Goal: Information Seeking & Learning: Learn about a topic

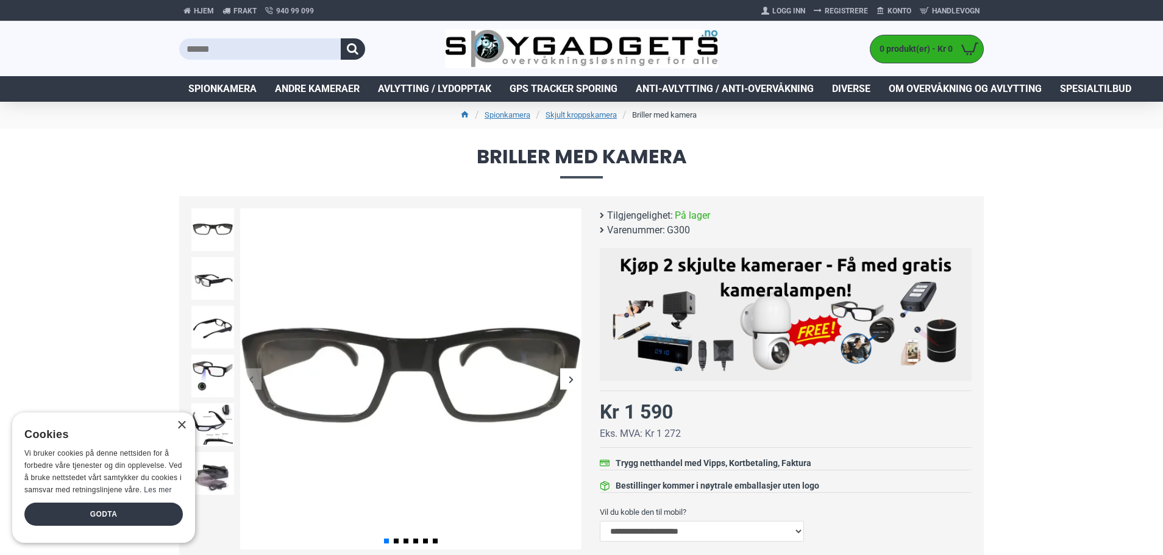
click at [567, 373] on div "Next slide" at bounding box center [570, 379] width 21 height 21
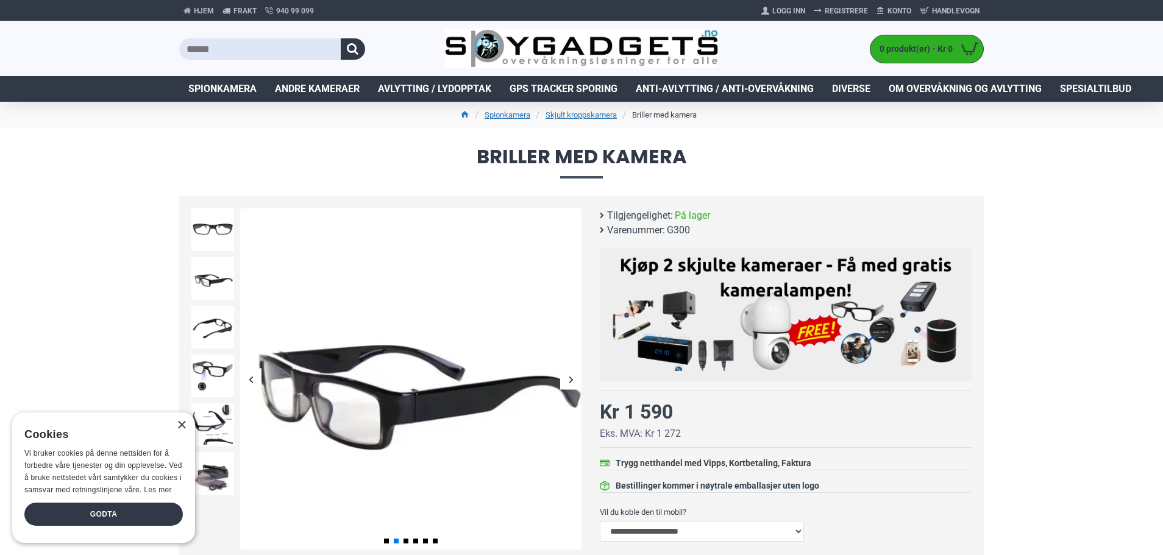
click at [567, 373] on div "Next slide" at bounding box center [570, 379] width 21 height 21
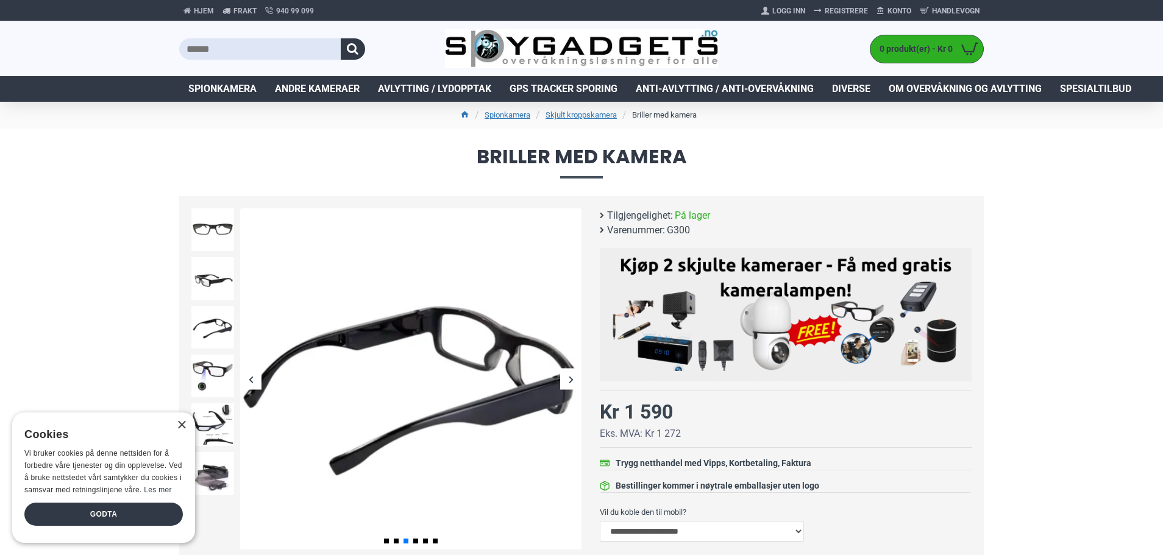
click at [567, 373] on div "Next slide" at bounding box center [570, 379] width 21 height 21
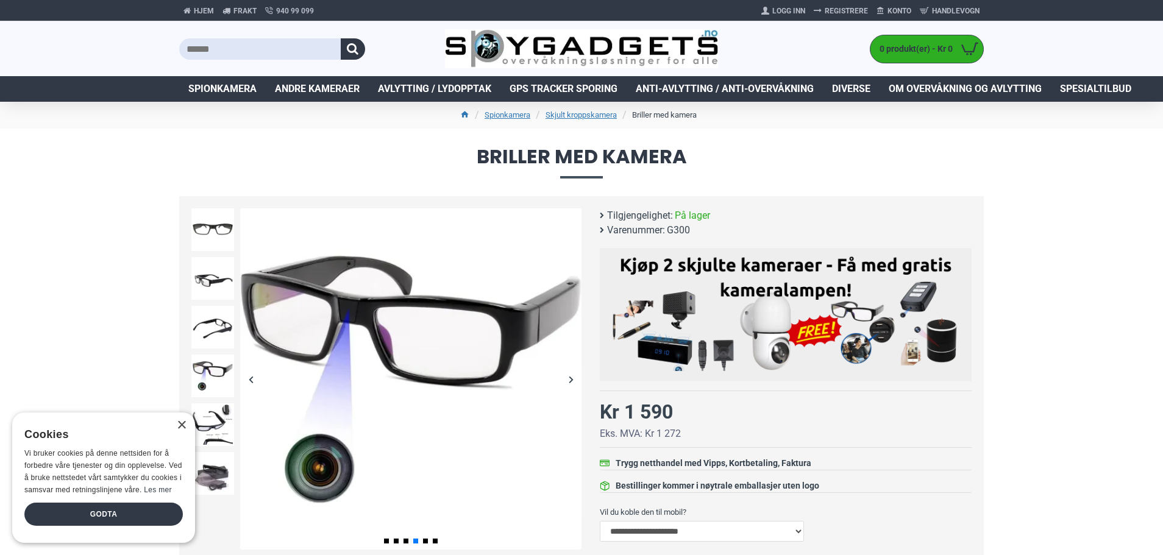
click at [567, 374] on div "Next slide" at bounding box center [570, 379] width 21 height 21
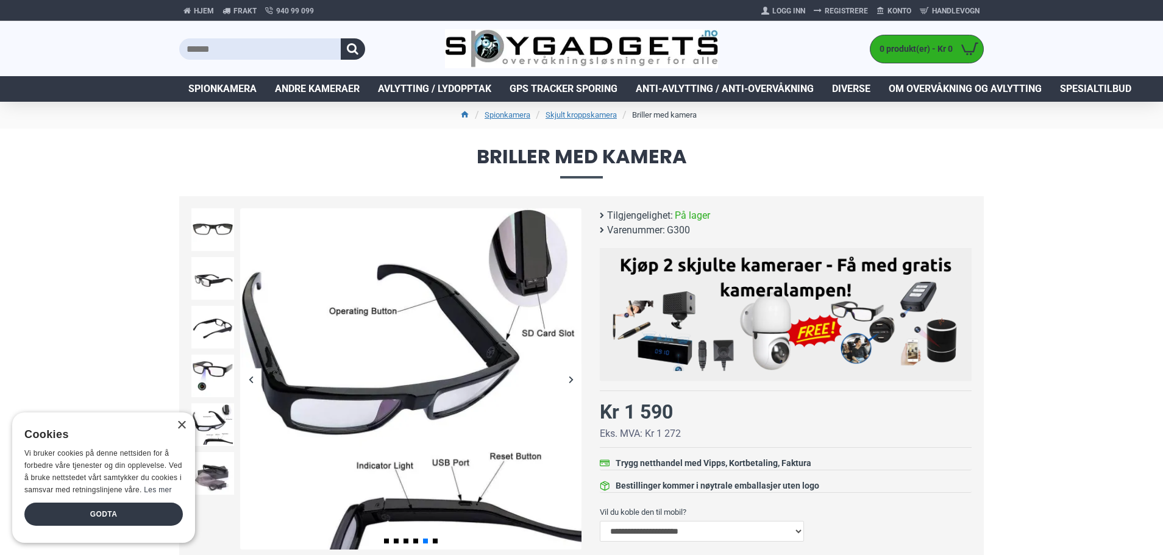
click at [568, 375] on div "Next slide" at bounding box center [570, 379] width 21 height 21
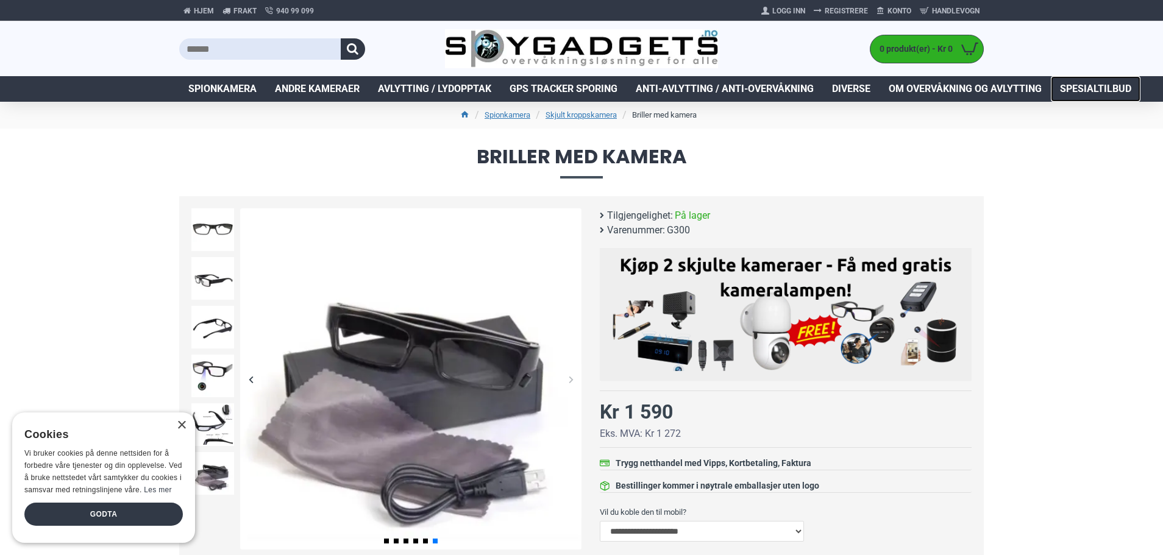
click at [1094, 88] on span "Spesialtilbud" at bounding box center [1095, 89] width 71 height 15
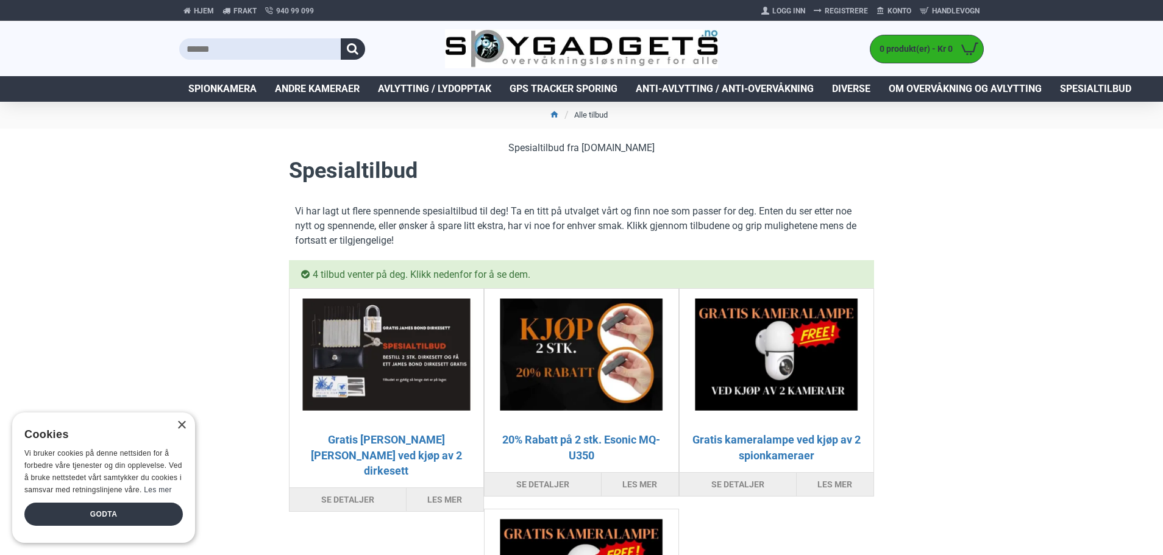
click at [259, 81] on link "Spionkamera" at bounding box center [222, 89] width 87 height 26
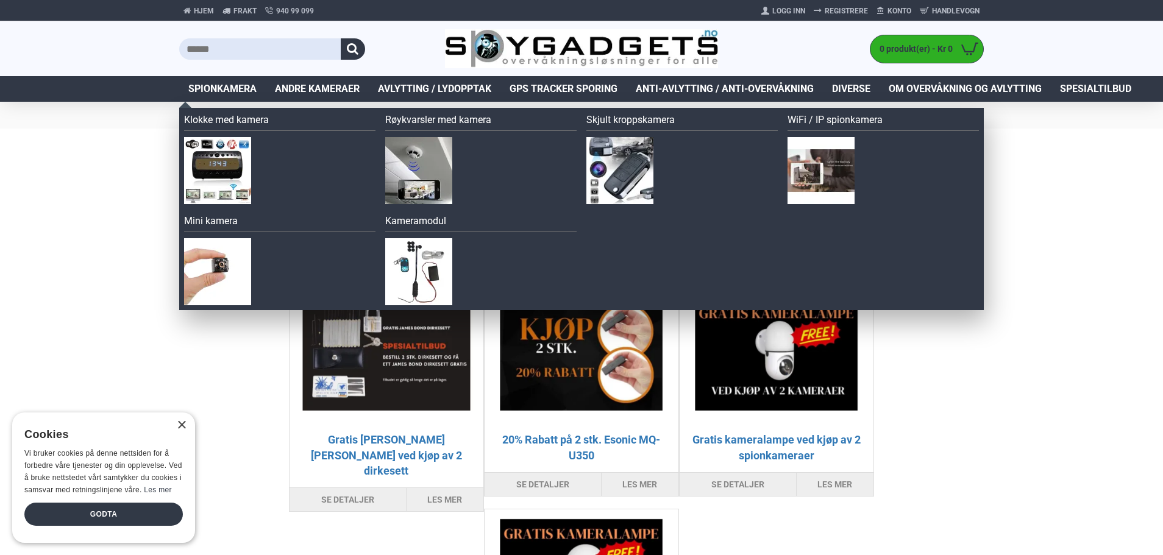
click at [254, 86] on span "Spionkamera" at bounding box center [222, 89] width 68 height 15
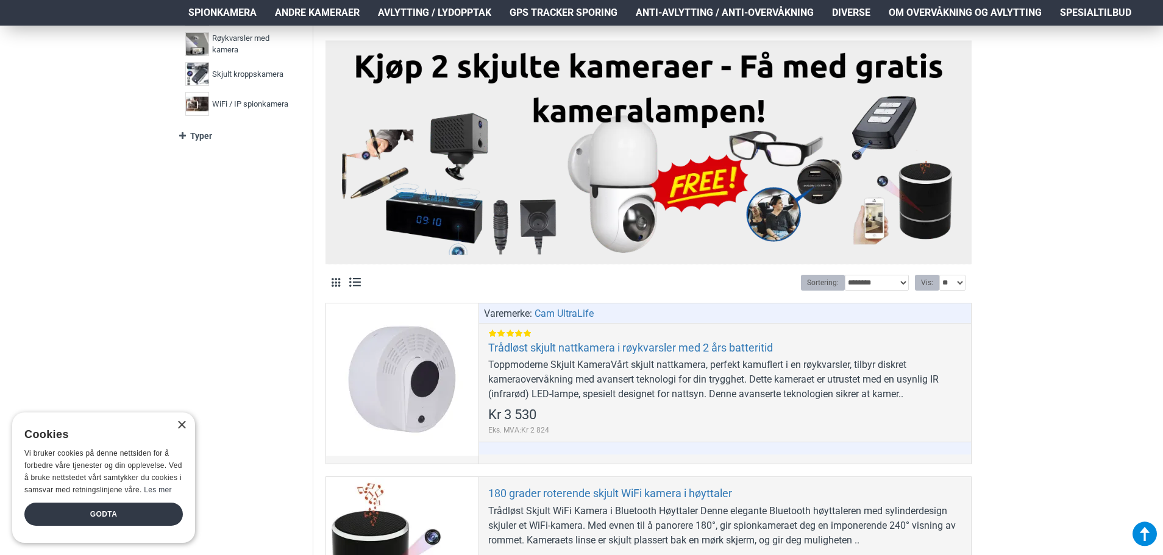
scroll to position [488, 0]
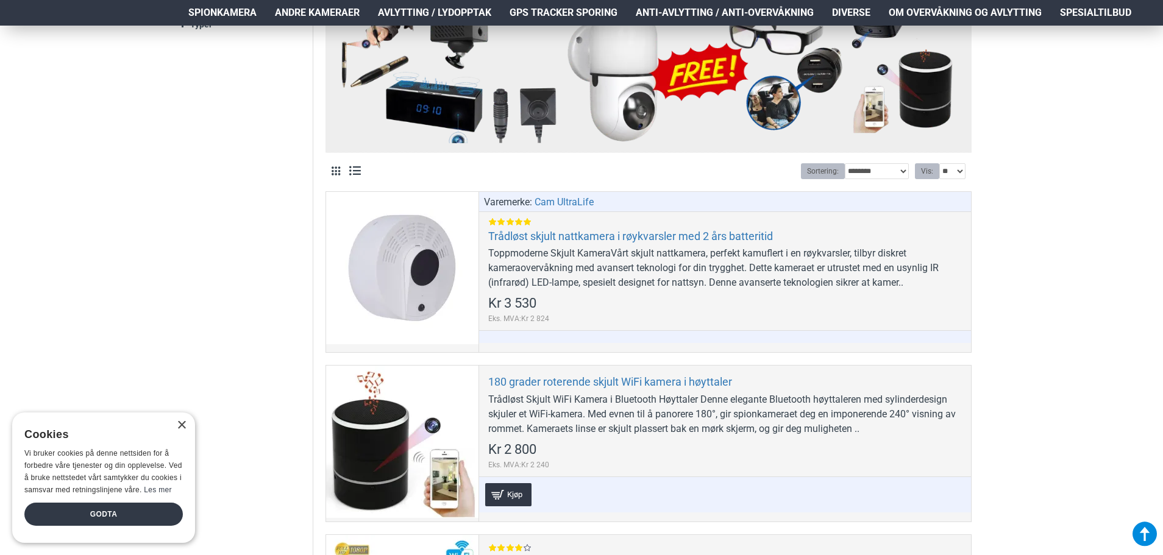
click at [516, 221] on div "Varemerke: Cam UltraLife Trådløst skjult nattkamera i røykvarsler med 2 års bat…" at bounding box center [725, 272] width 493 height 160
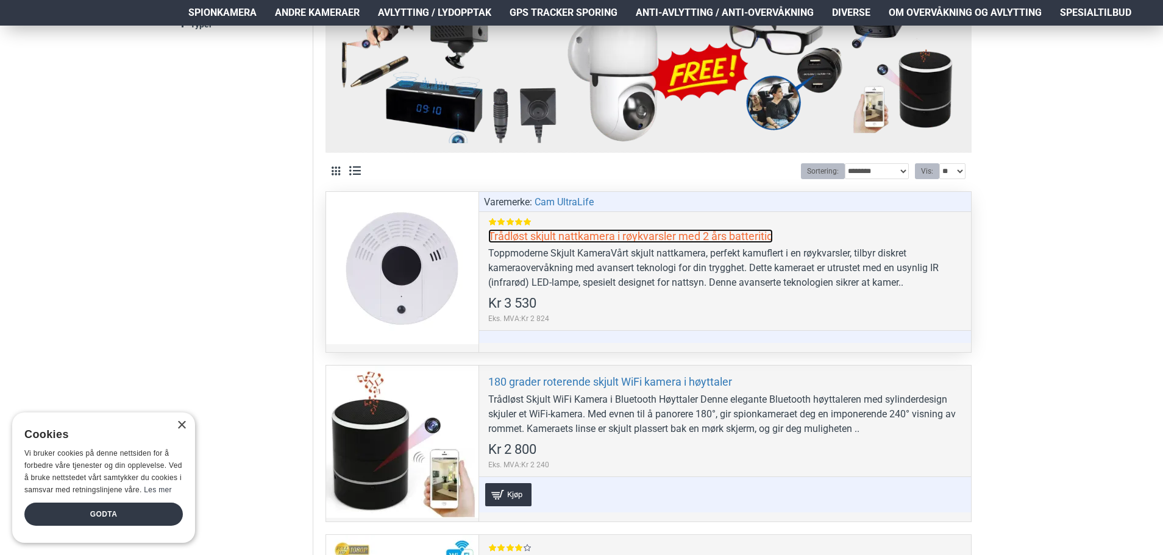
click at [533, 237] on link "Trådløst skjult nattkamera i røykvarsler med 2 års batteritid" at bounding box center [630, 236] width 285 height 14
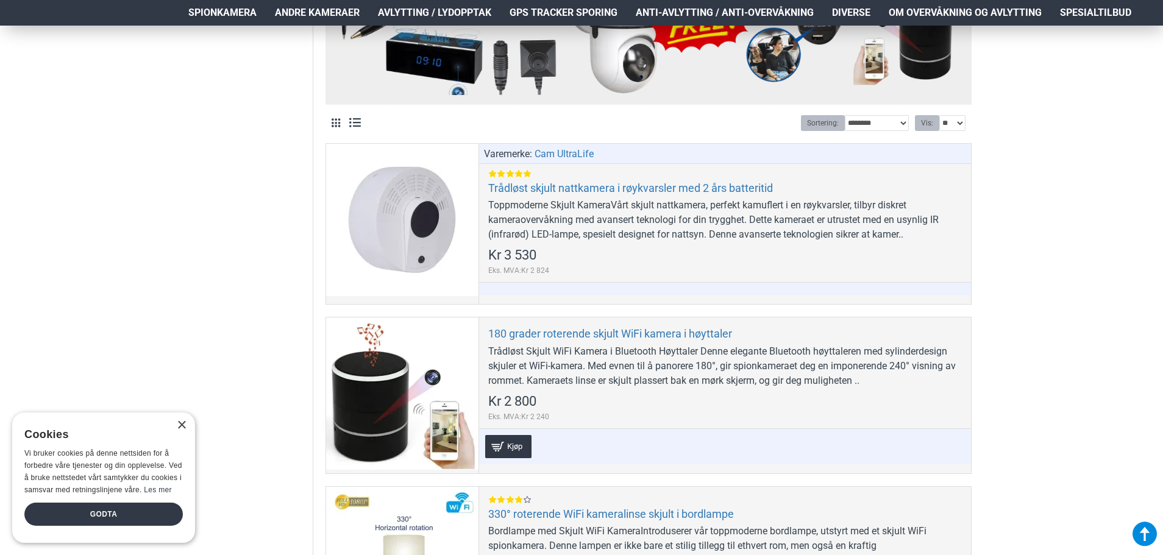
scroll to position [549, 0]
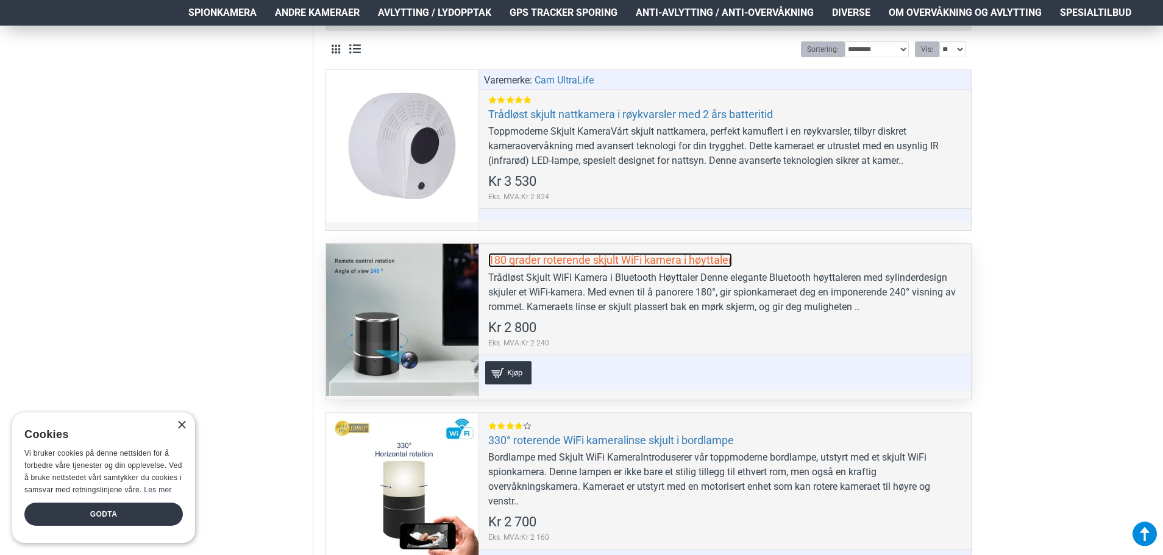
click at [568, 262] on link "180 grader roterende skjult WiFi kamera i høyttaler" at bounding box center [610, 260] width 244 height 14
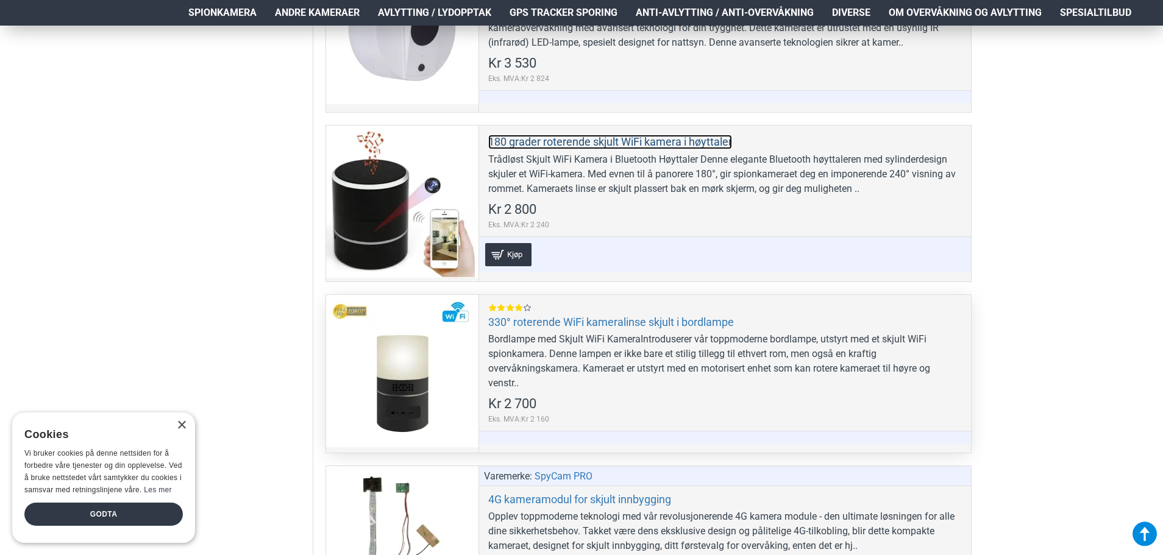
scroll to position [732, 0]
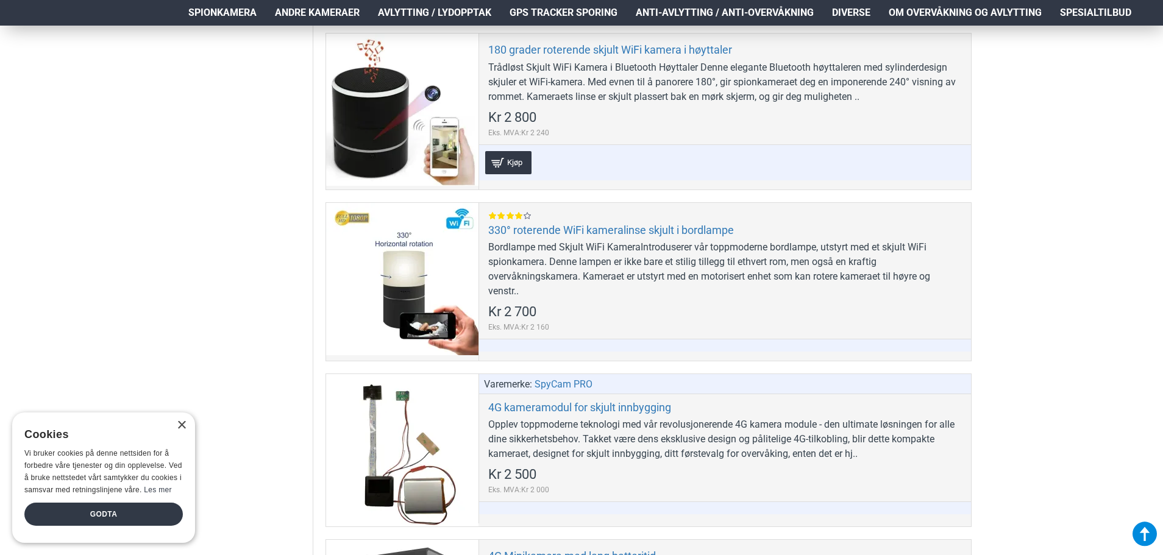
scroll to position [915, 0]
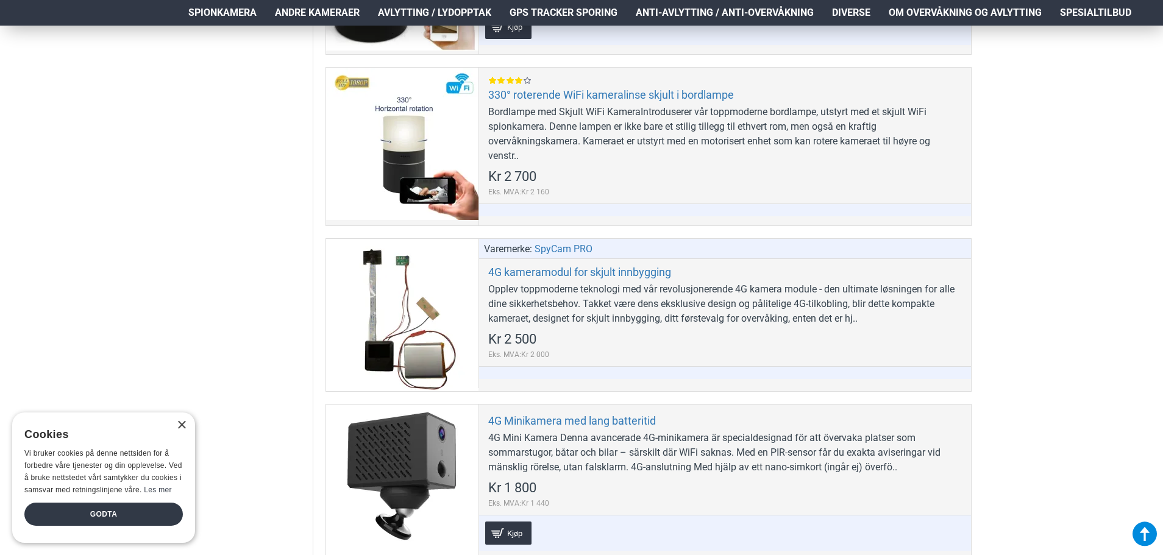
scroll to position [1098, 0]
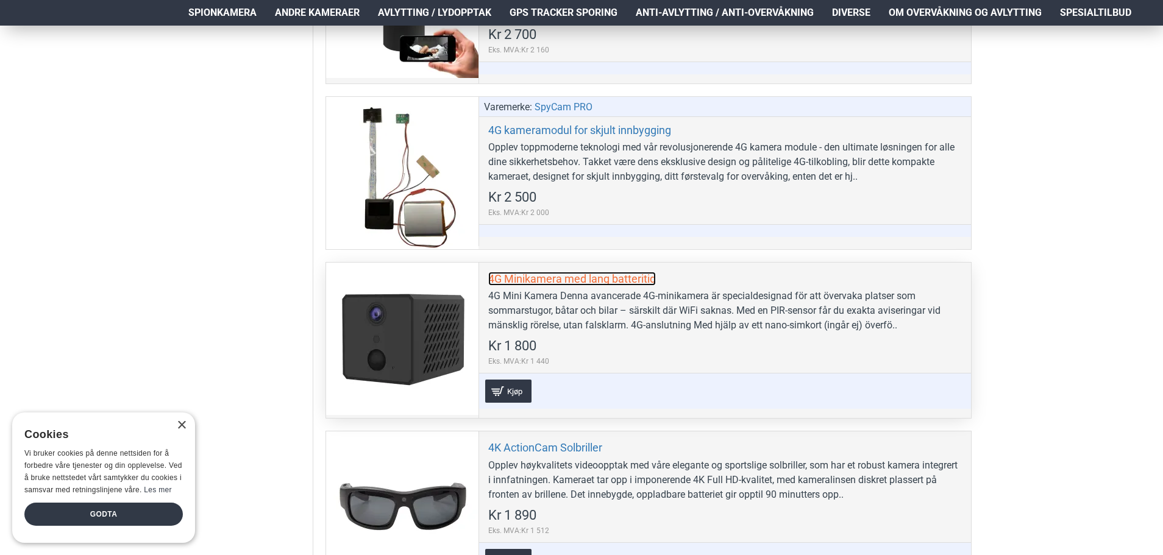
click at [584, 279] on link "4G Minikamera med lang batteritid" at bounding box center [572, 279] width 168 height 14
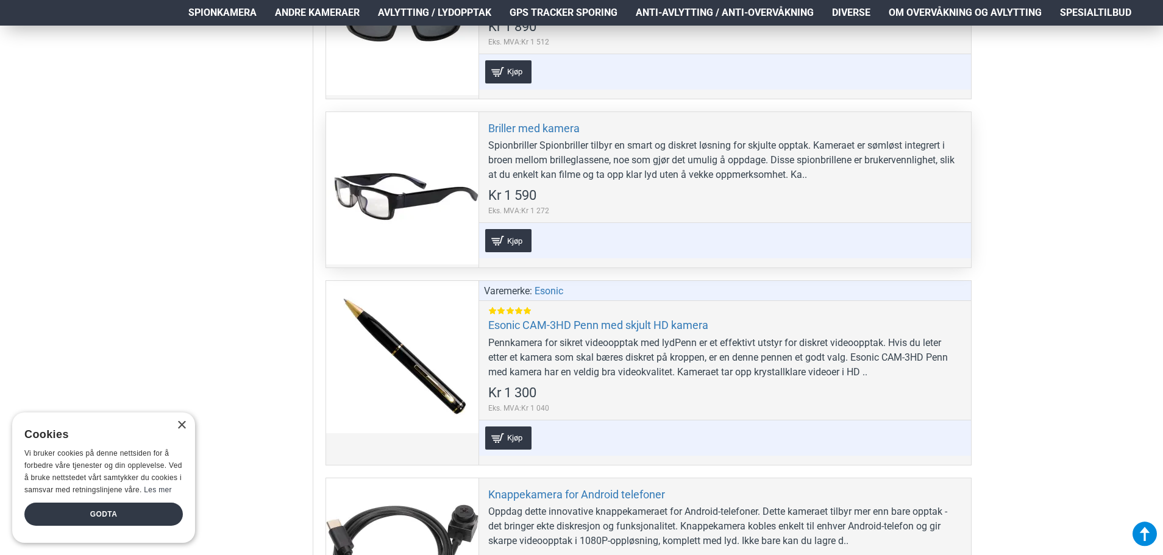
scroll to position [1585, 0]
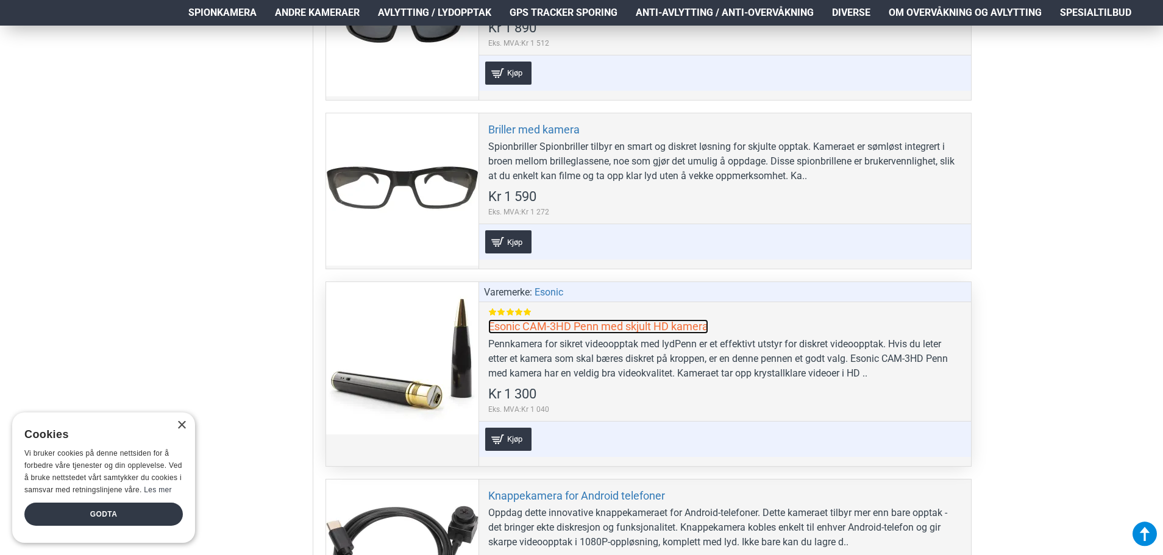
click at [569, 326] on link "Esonic CAM-3HD Penn med skjult HD kamera" at bounding box center [598, 326] width 220 height 14
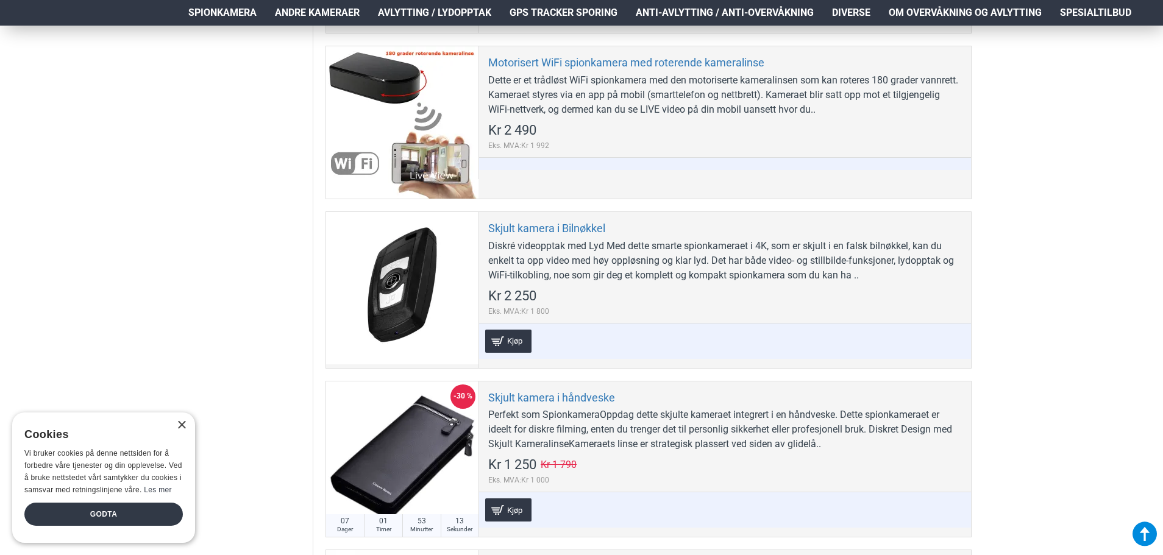
scroll to position [3536, 0]
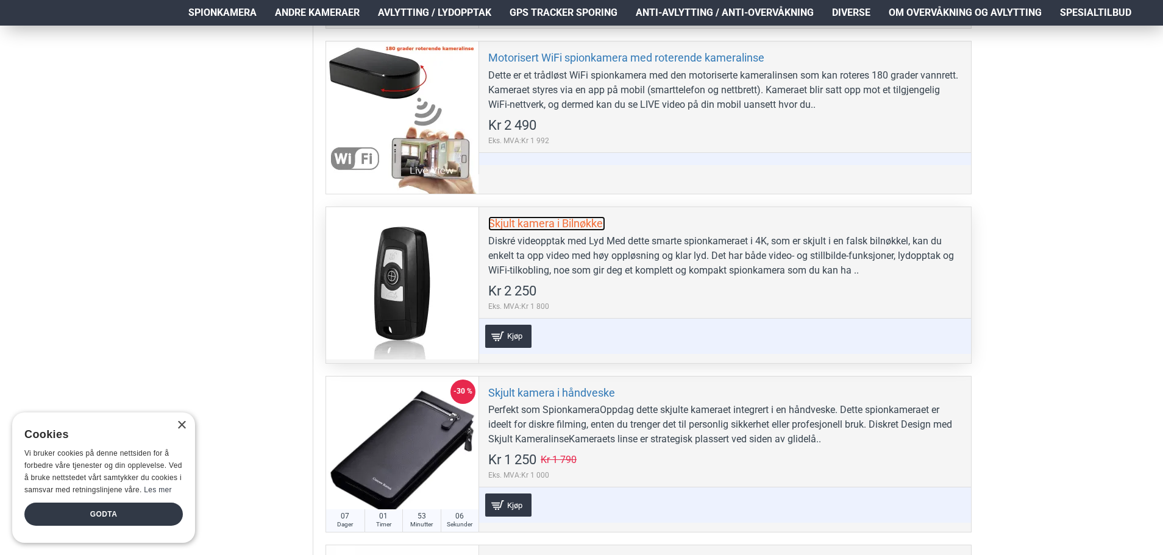
click at [585, 223] on link "Skjult kamera i Bilnøkkel" at bounding box center [546, 223] width 117 height 14
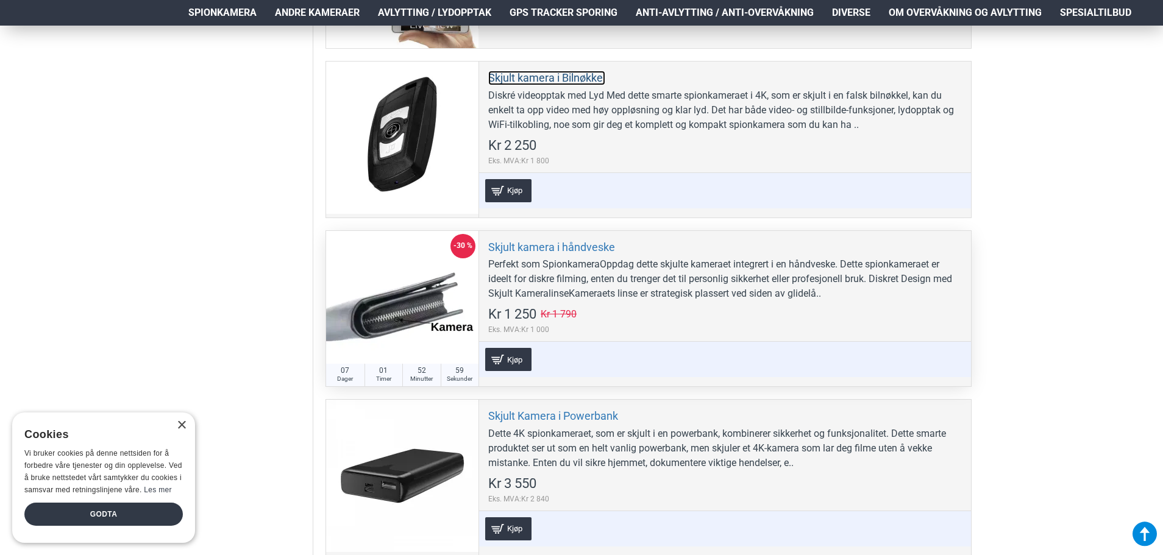
scroll to position [3719, 0]
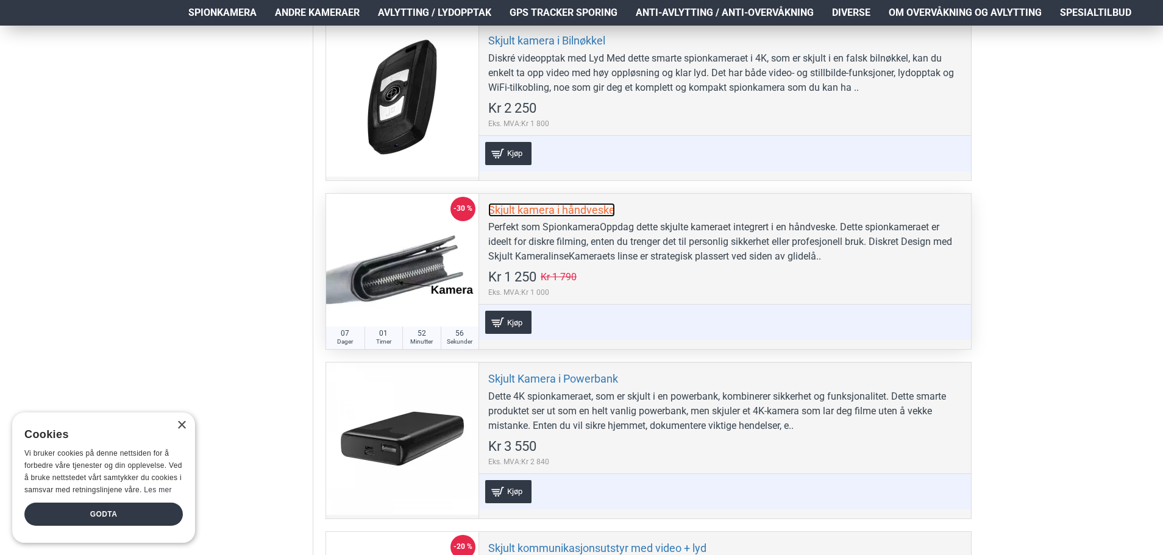
click at [559, 206] on link "Skjult kamera i håndveske" at bounding box center [551, 210] width 127 height 14
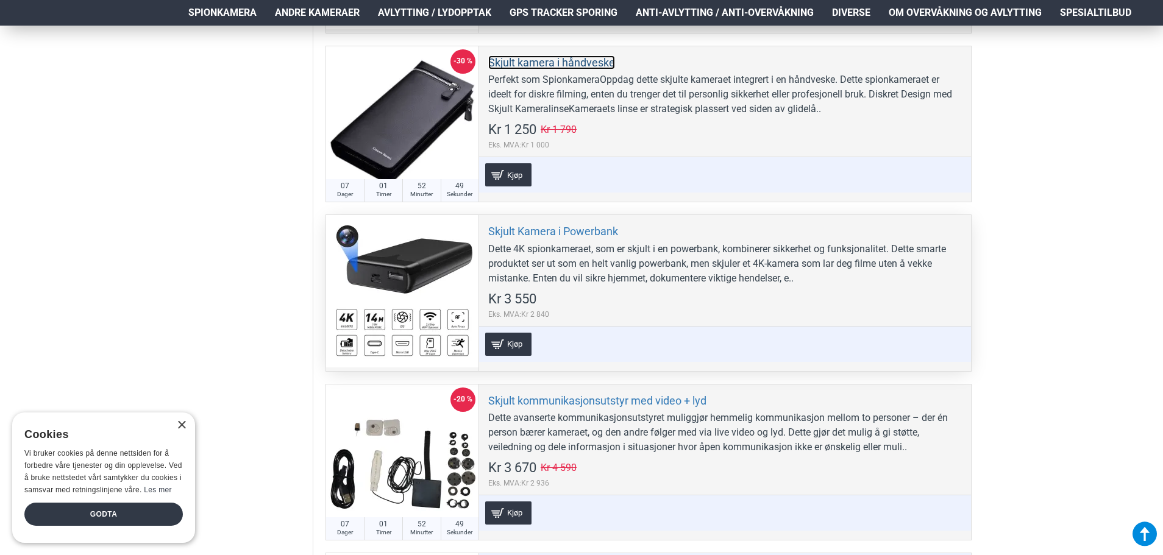
scroll to position [3902, 0]
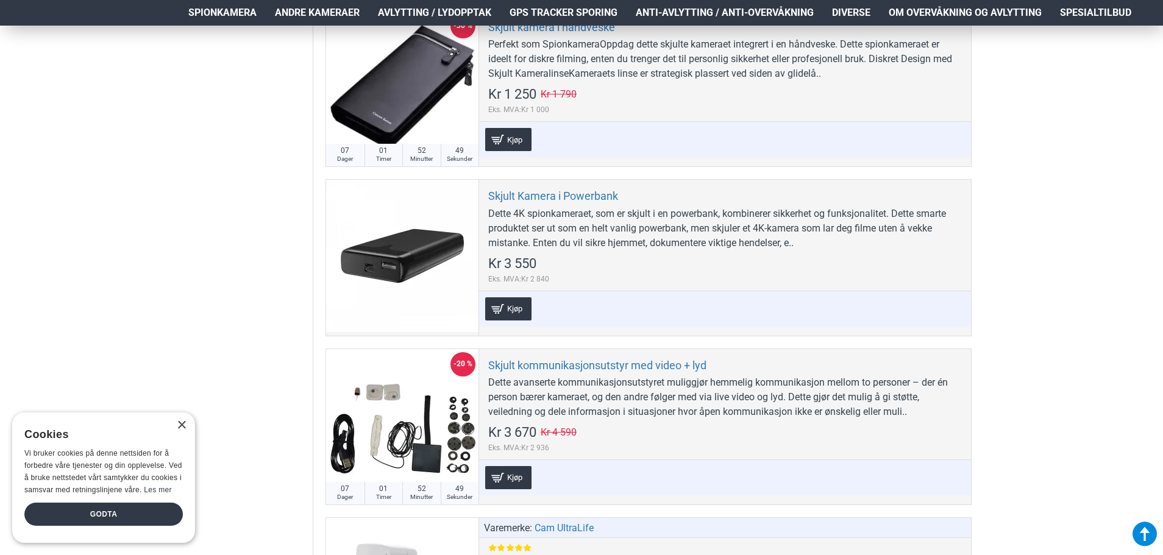
click at [238, 274] on aside "Filter Nullstill Pris Kr 998 Kr 6 400 Kr 998 Kr 6 400 Kr 998 — Kr 6 400 *******…" at bounding box center [246, 55] width 134 height 7522
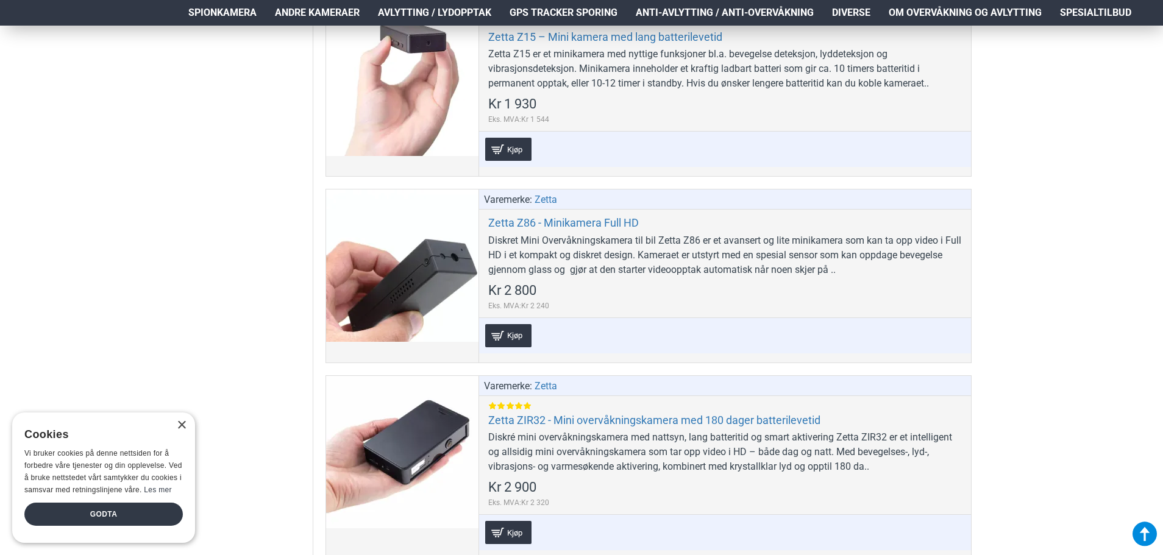
scroll to position [5914, 0]
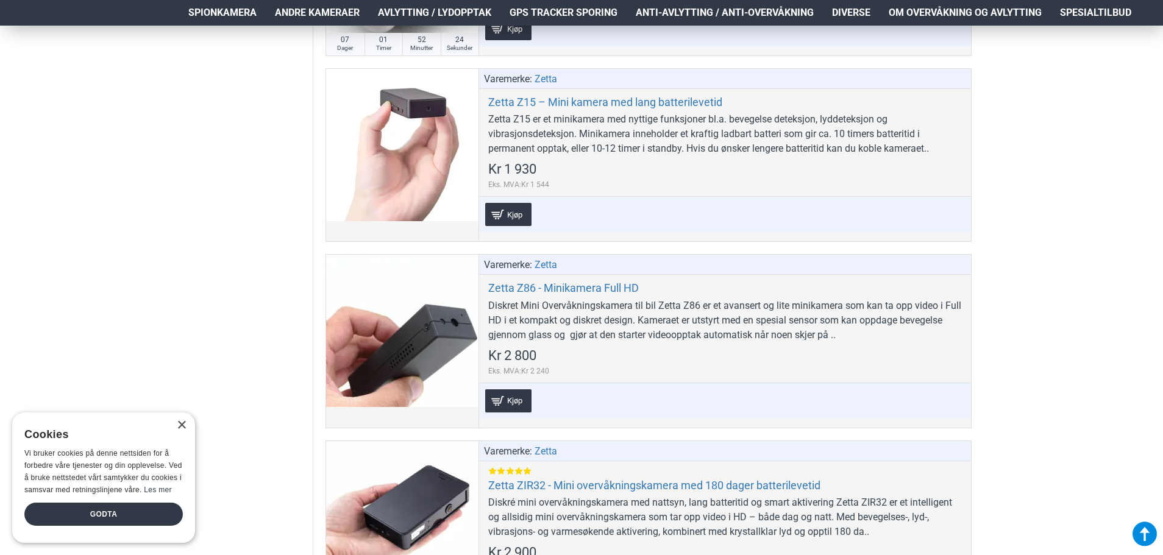
click at [451, 17] on span "Avlytting / Lydopptak" at bounding box center [434, 12] width 113 height 15
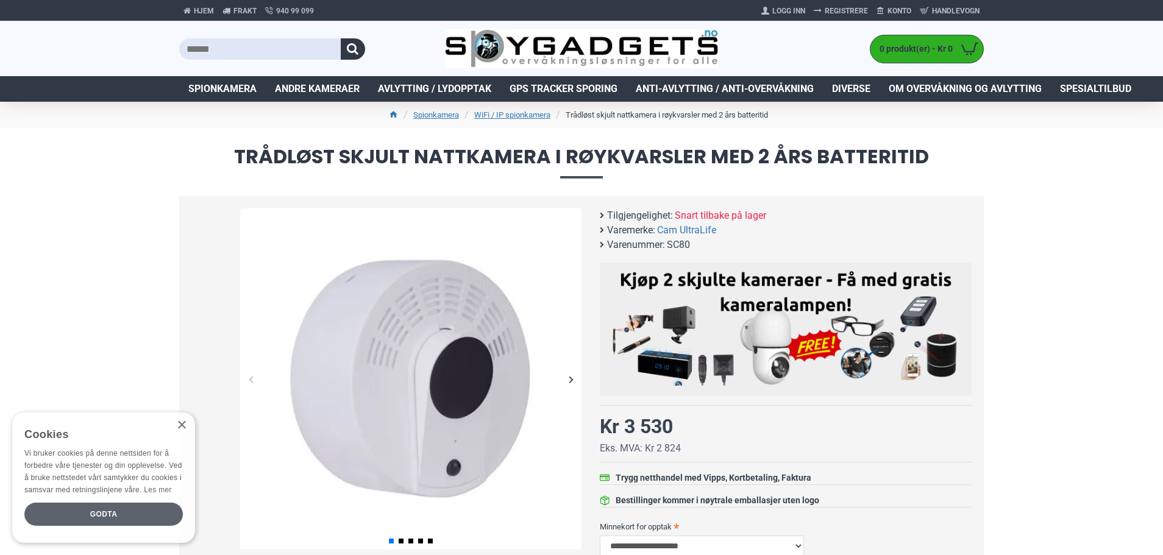
scroll to position [305, 0]
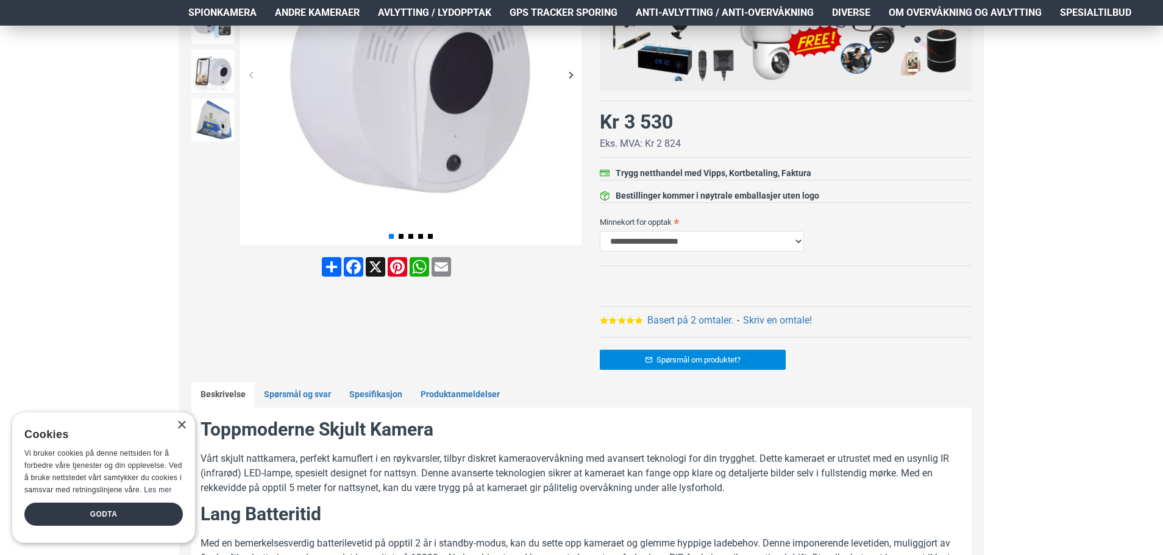
drag, startPoint x: 629, startPoint y: 319, endPoint x: 647, endPoint y: 317, distance: 17.8
click at [629, 319] on icon at bounding box center [630, 321] width 9 height 8
click at [662, 316] on link "Basert på 2 omtaler." at bounding box center [691, 320] width 86 height 15
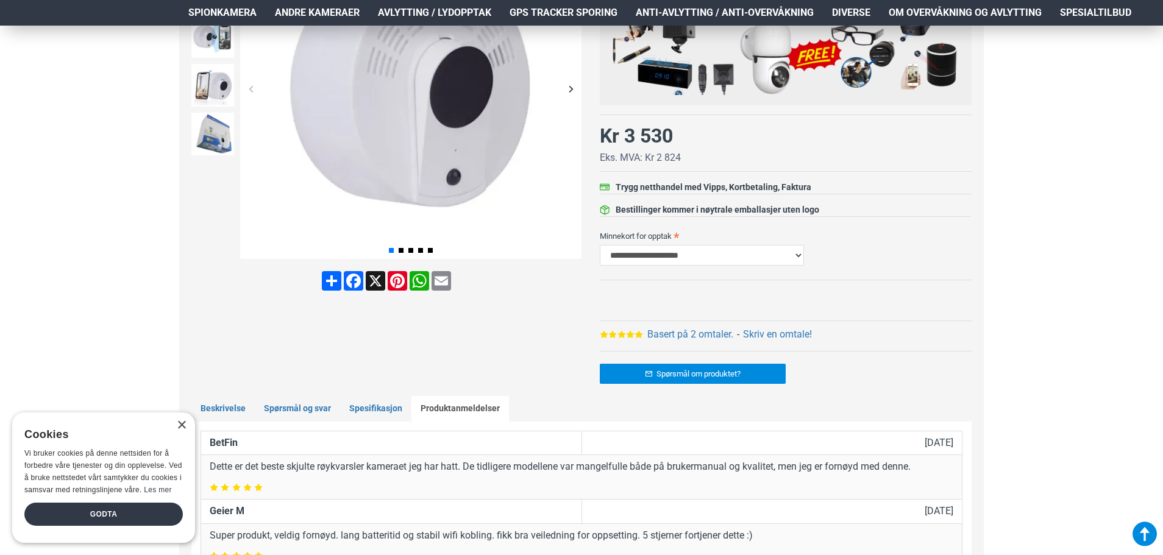
scroll to position [146, 0]
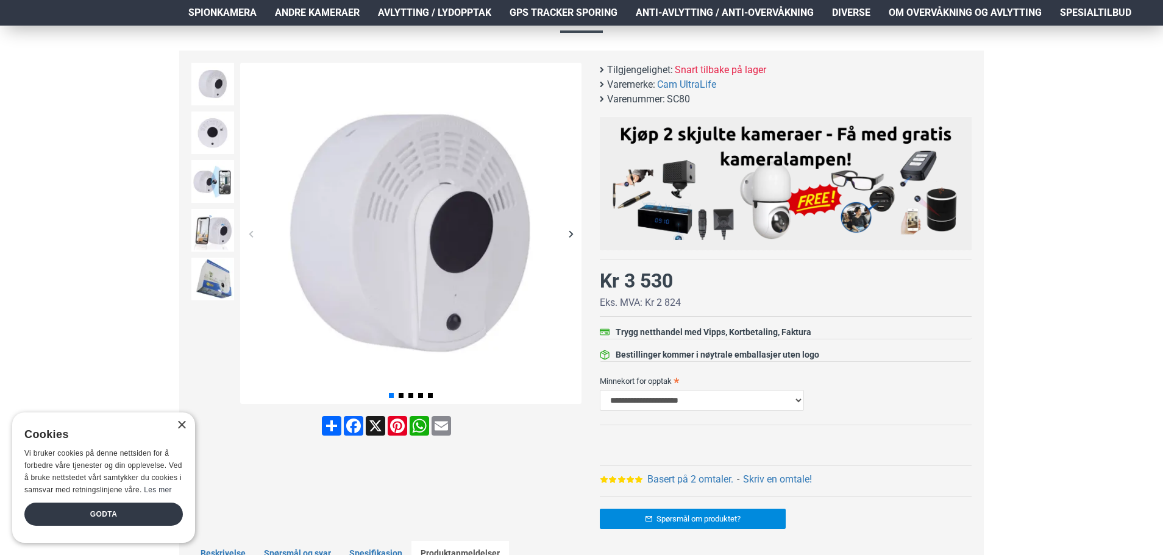
click at [568, 234] on div "Next slide" at bounding box center [570, 233] width 21 height 21
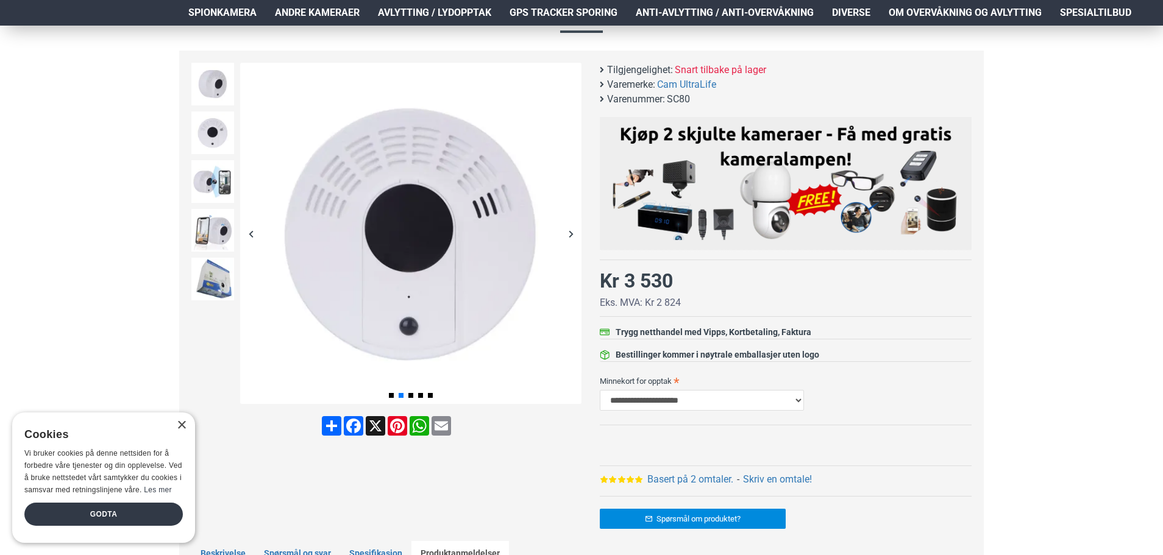
click at [568, 234] on div "Next slide" at bounding box center [570, 233] width 21 height 21
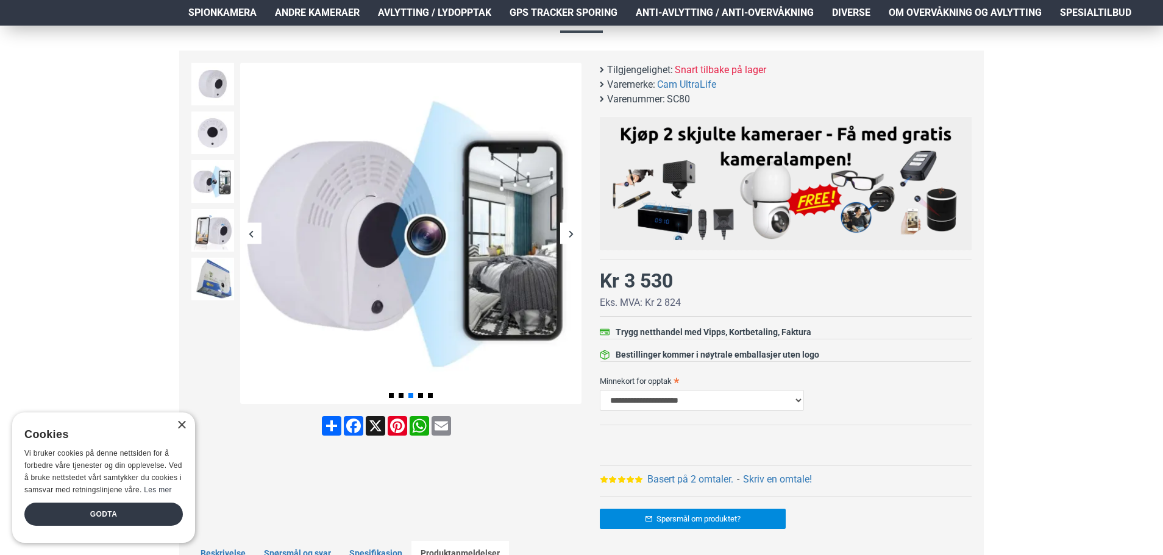
click at [568, 234] on div "Next slide" at bounding box center [570, 233] width 21 height 21
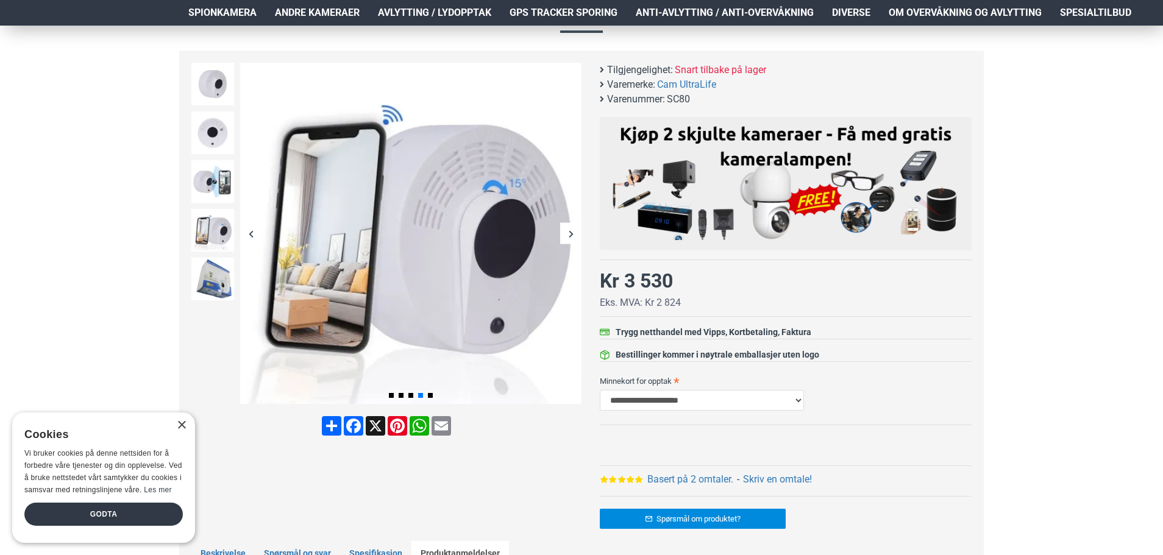
click at [568, 234] on div "Next slide" at bounding box center [570, 233] width 21 height 21
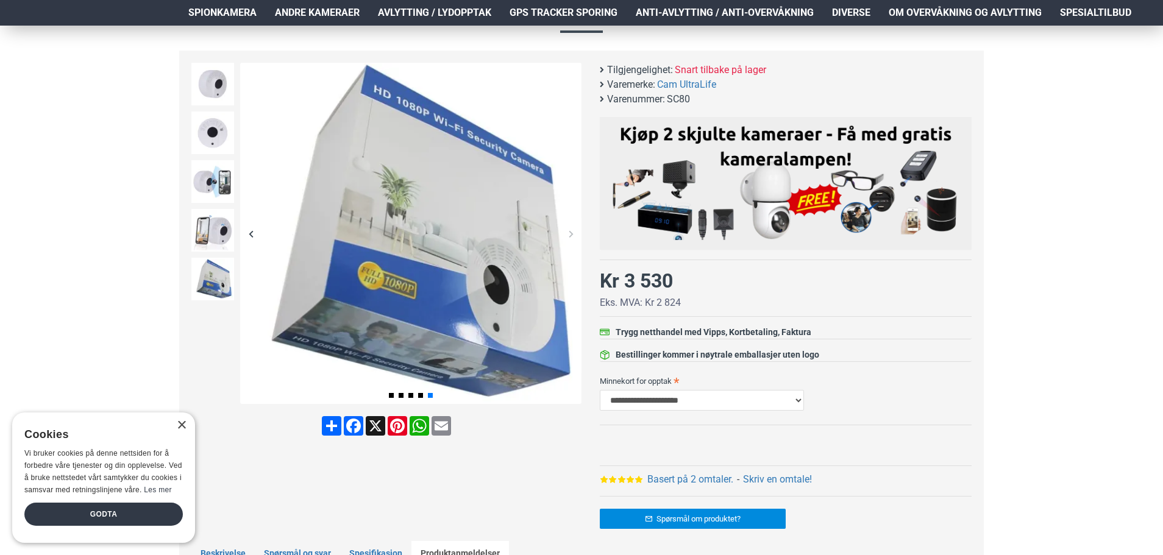
click at [568, 234] on div "Next slide" at bounding box center [570, 233] width 21 height 21
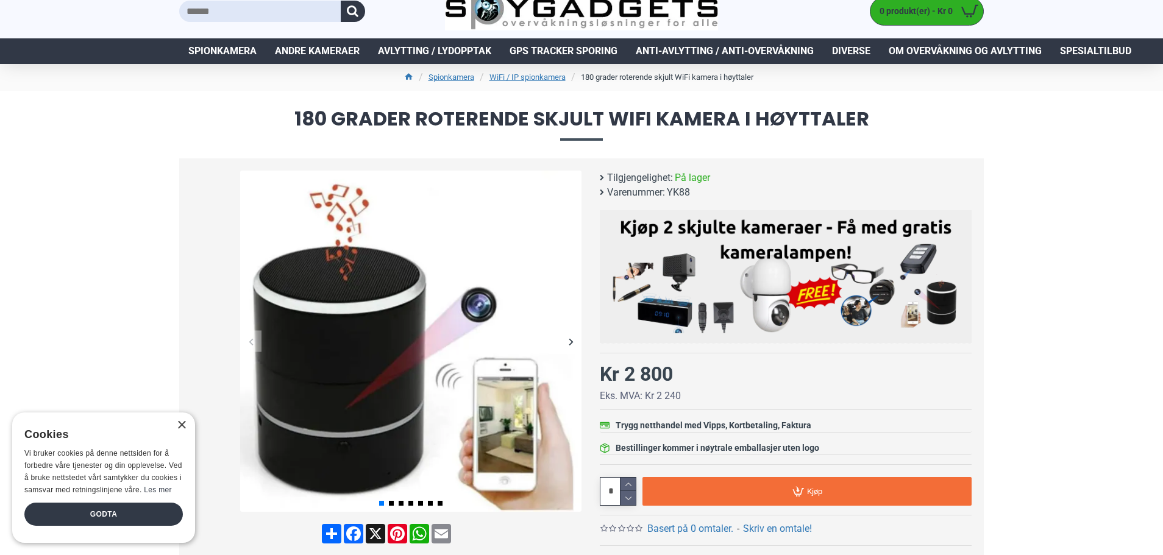
scroll to position [61, 0]
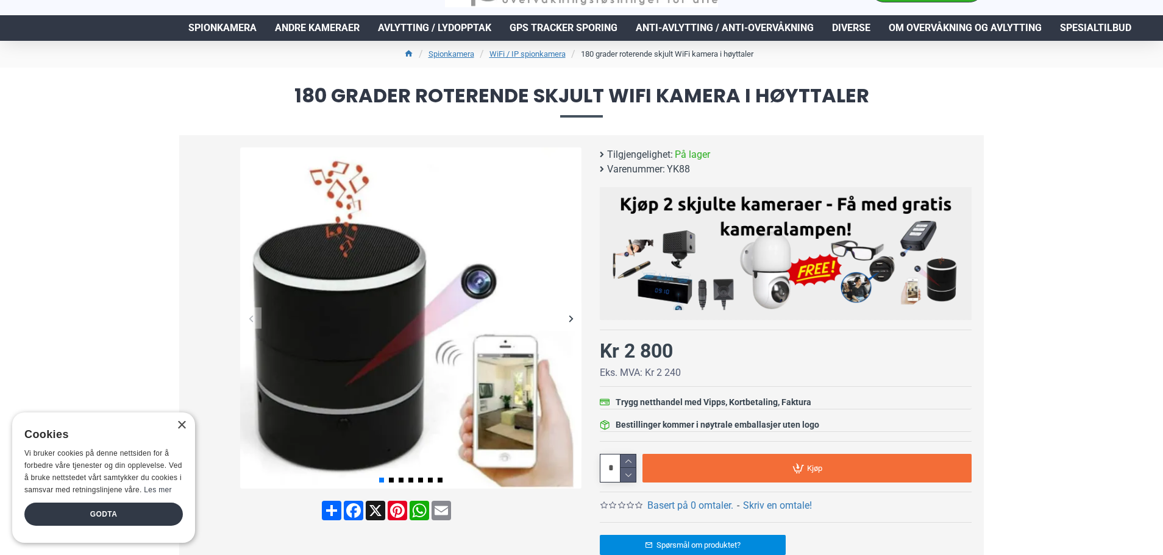
click at [569, 316] on div "Next slide" at bounding box center [570, 318] width 21 height 21
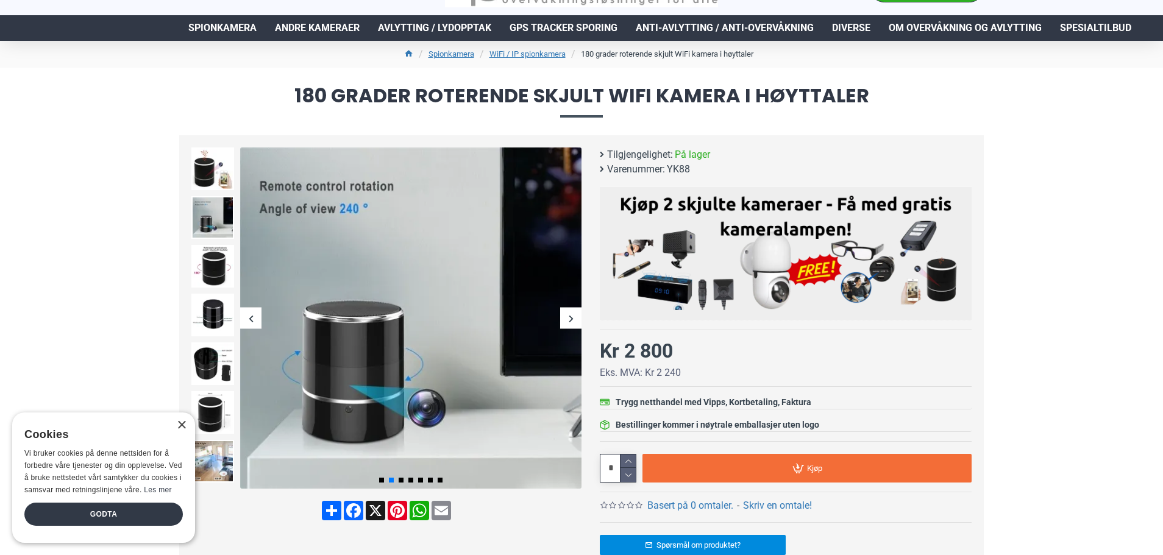
click at [569, 316] on div "Next slide" at bounding box center [570, 318] width 21 height 21
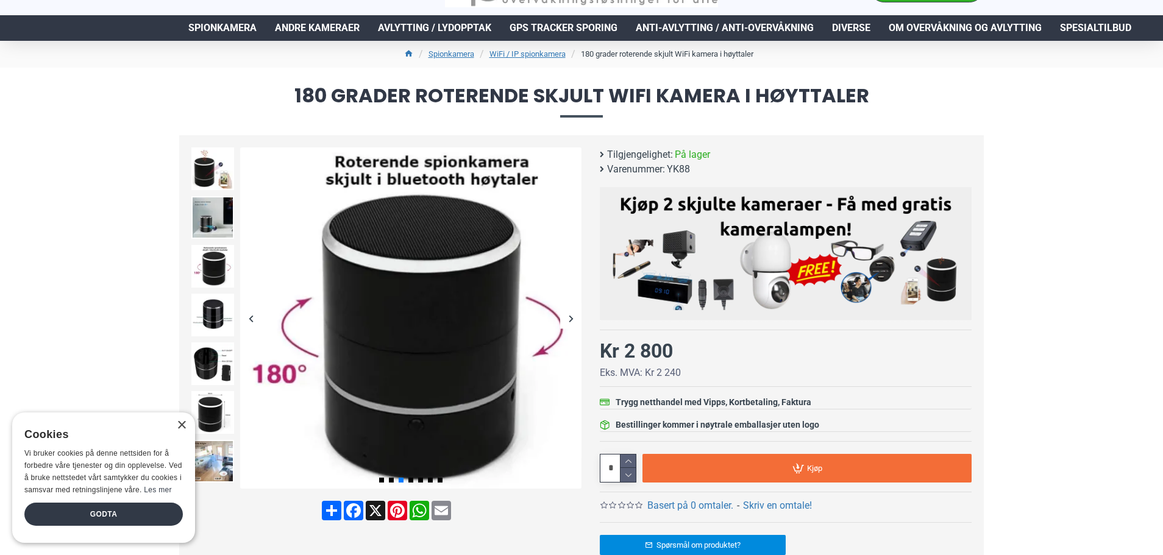
click at [569, 316] on div "Next slide" at bounding box center [570, 318] width 21 height 21
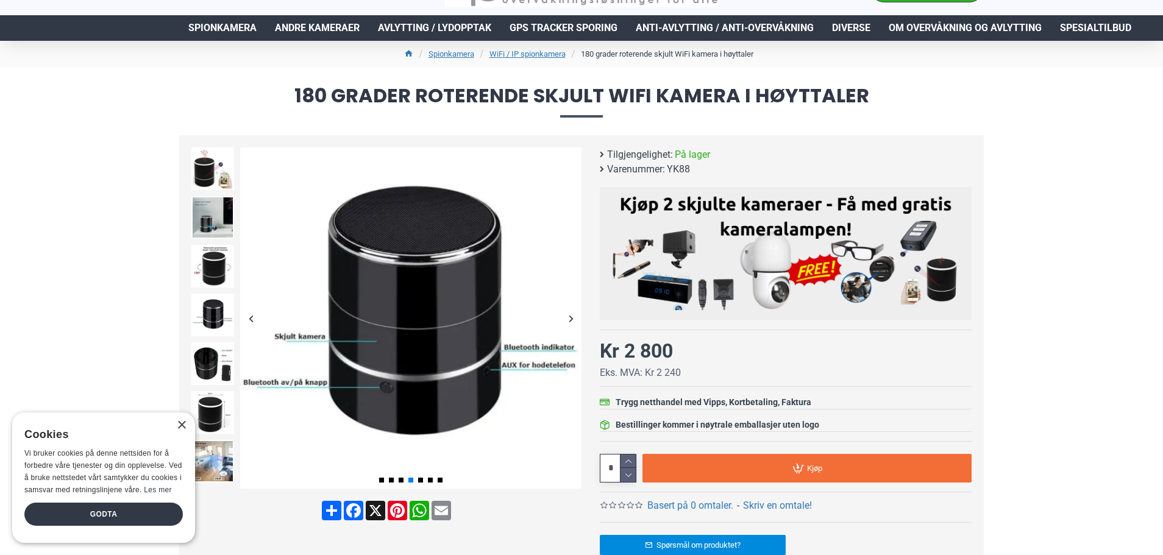
click at [569, 316] on div "Next slide" at bounding box center [570, 318] width 21 height 21
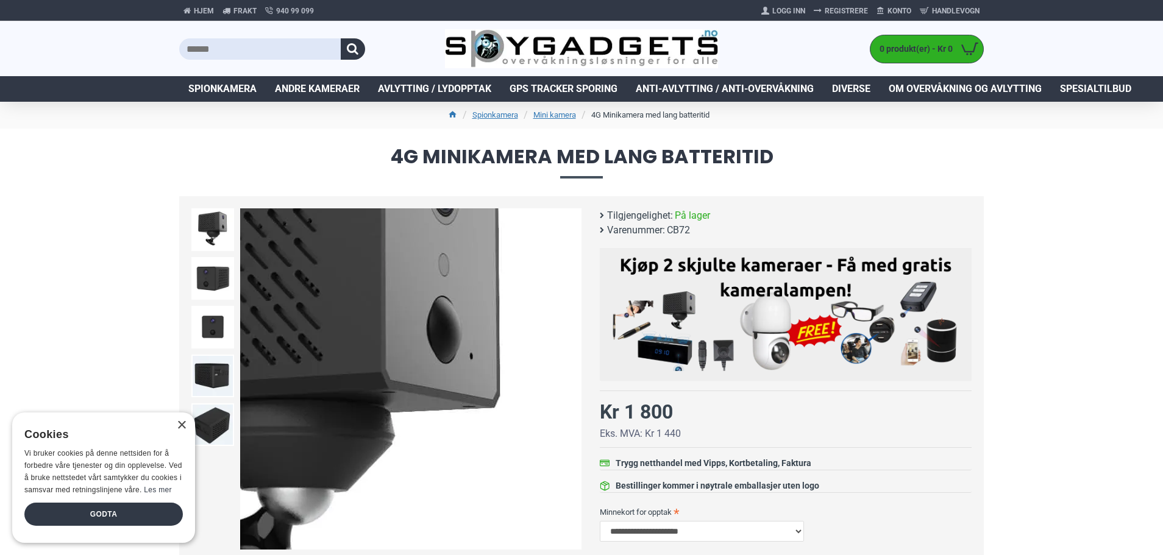
click at [571, 383] on div "Next slide" at bounding box center [570, 379] width 21 height 21
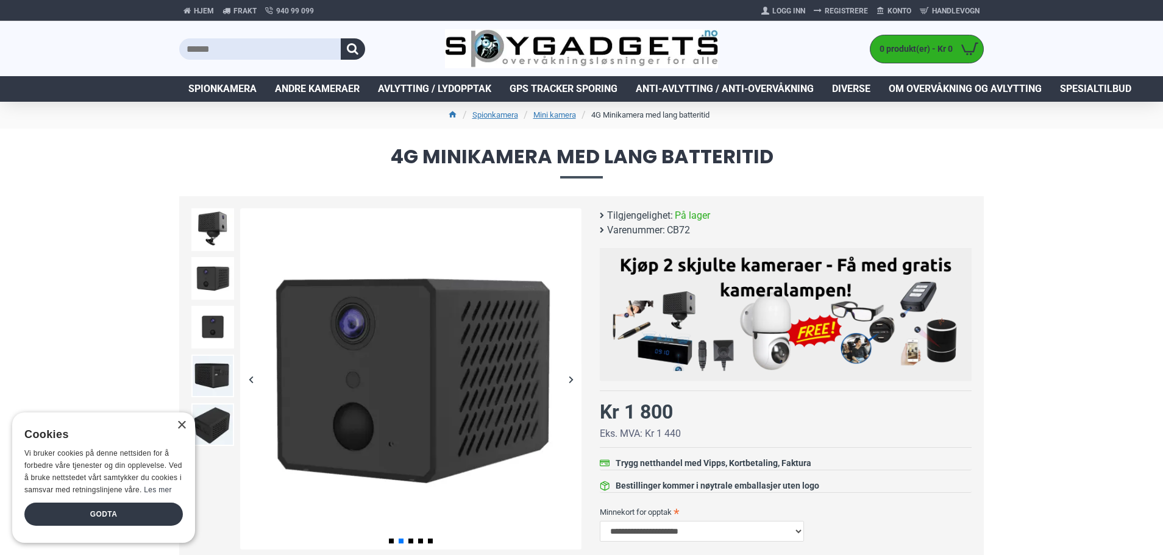
click at [571, 381] on div "Next slide" at bounding box center [570, 379] width 21 height 21
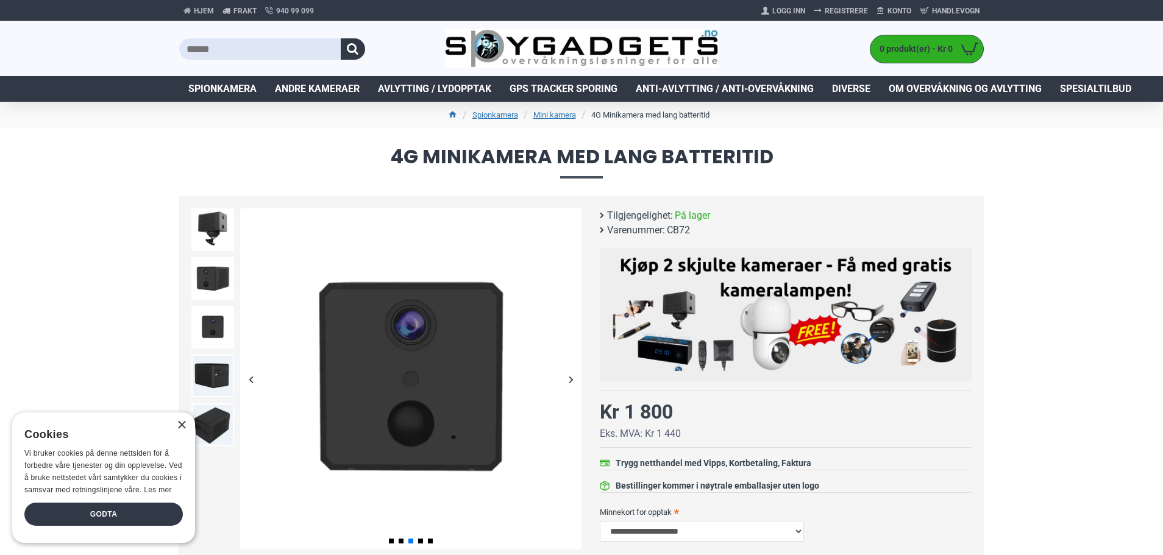
click at [571, 380] on div "Next slide" at bounding box center [570, 379] width 21 height 21
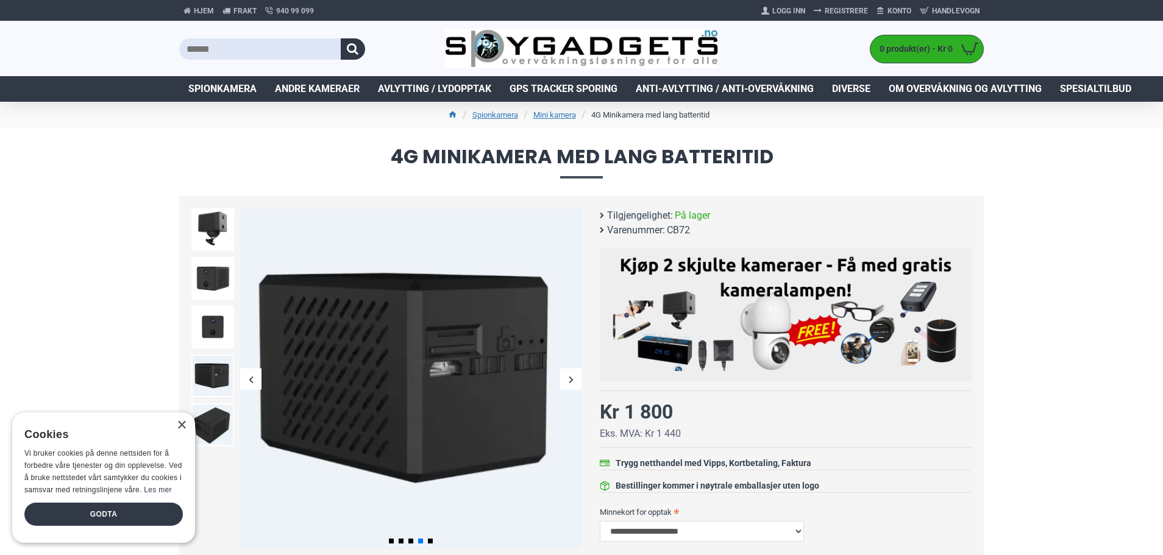
click at [571, 380] on div "Next slide" at bounding box center [570, 379] width 21 height 21
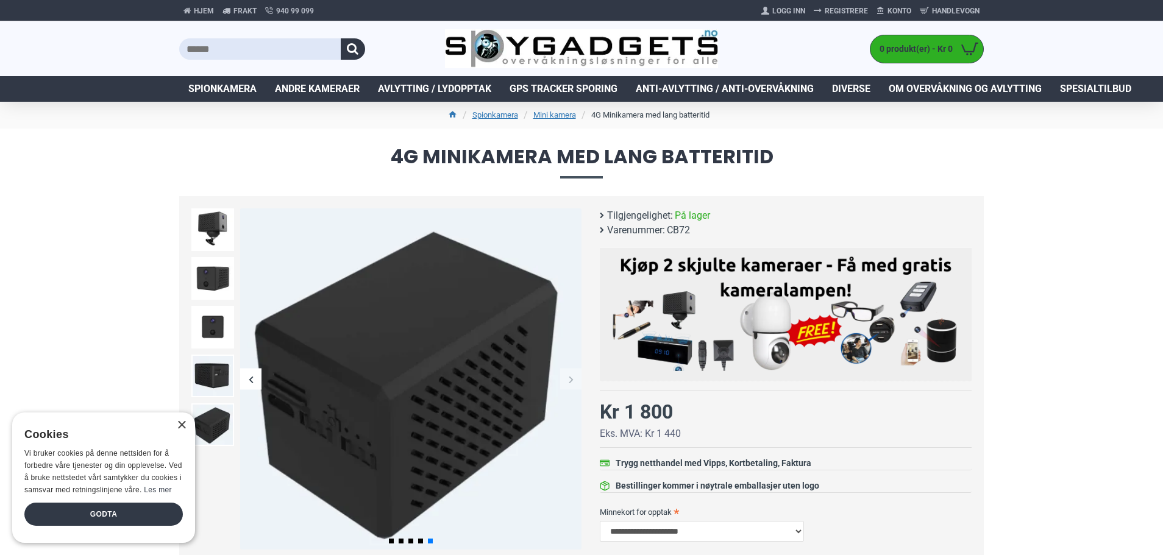
click at [571, 380] on div "Next slide" at bounding box center [570, 379] width 21 height 21
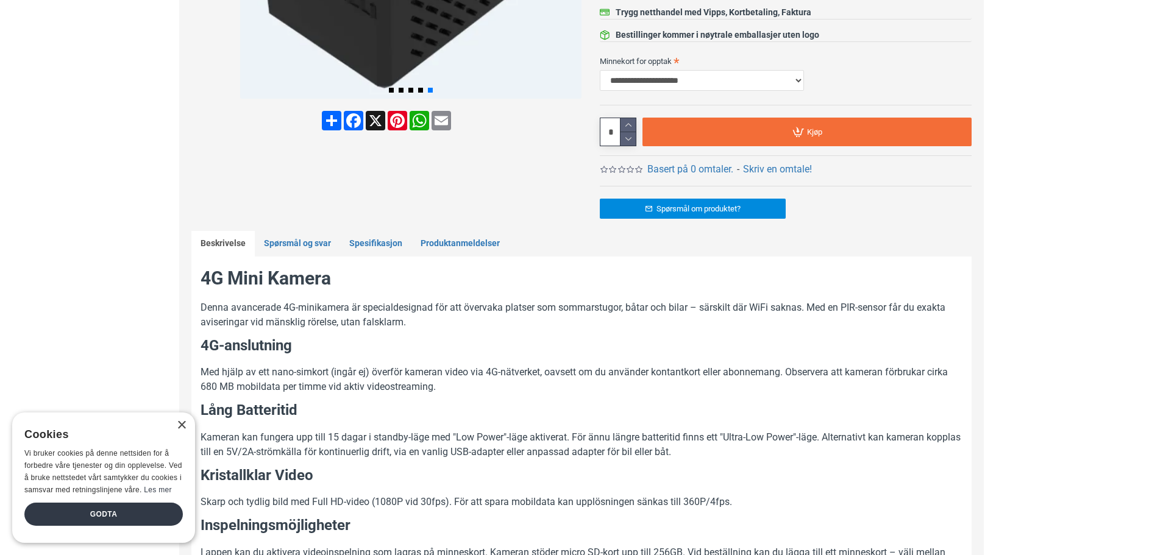
scroll to position [610, 0]
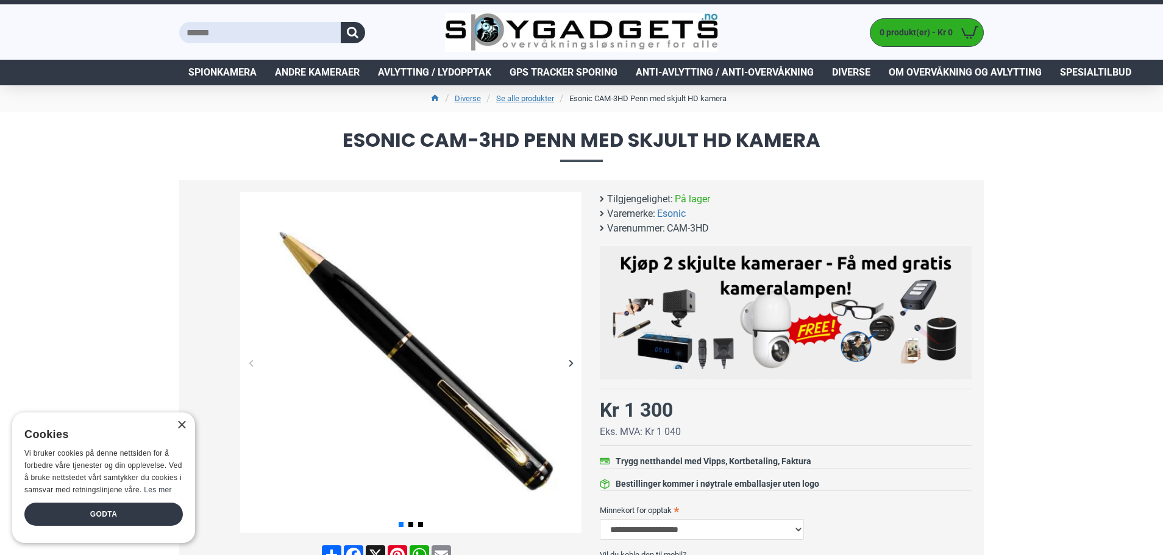
scroll to position [61, 0]
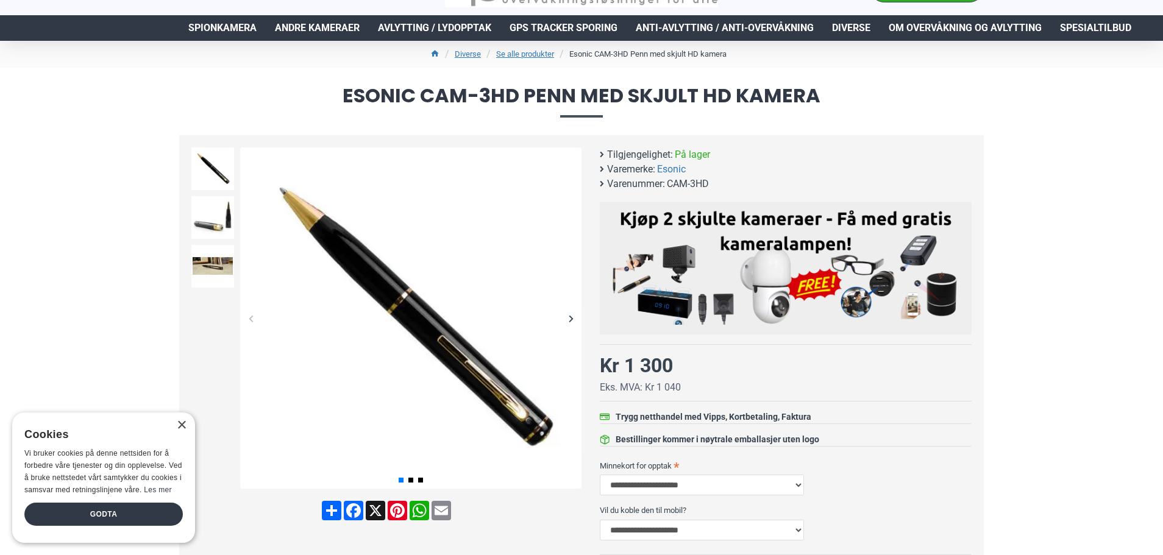
click at [575, 321] on div "Next slide" at bounding box center [570, 318] width 21 height 21
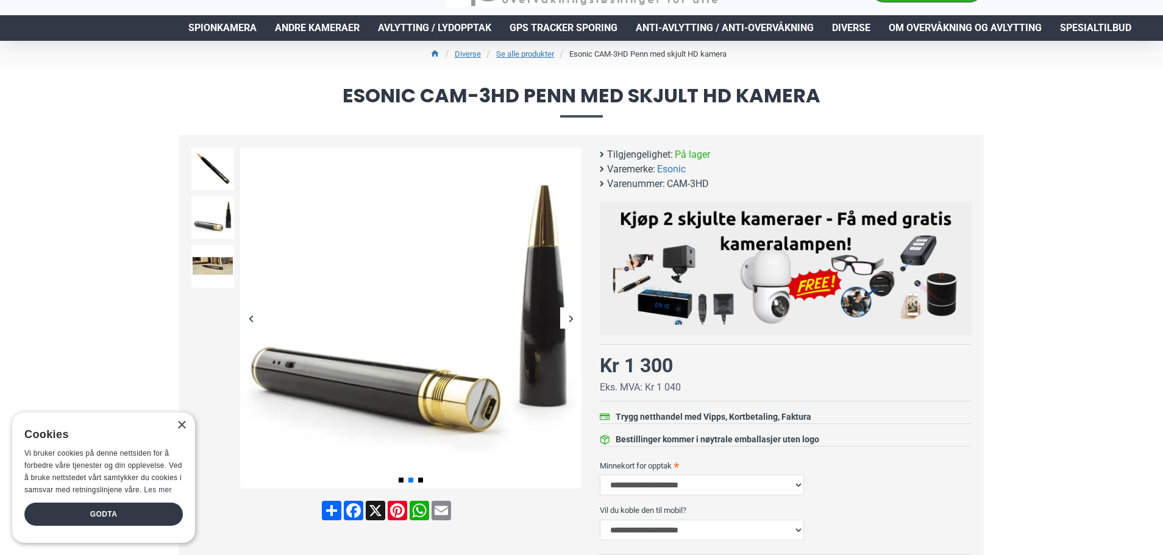
click at [573, 321] on div "Next slide" at bounding box center [570, 318] width 21 height 21
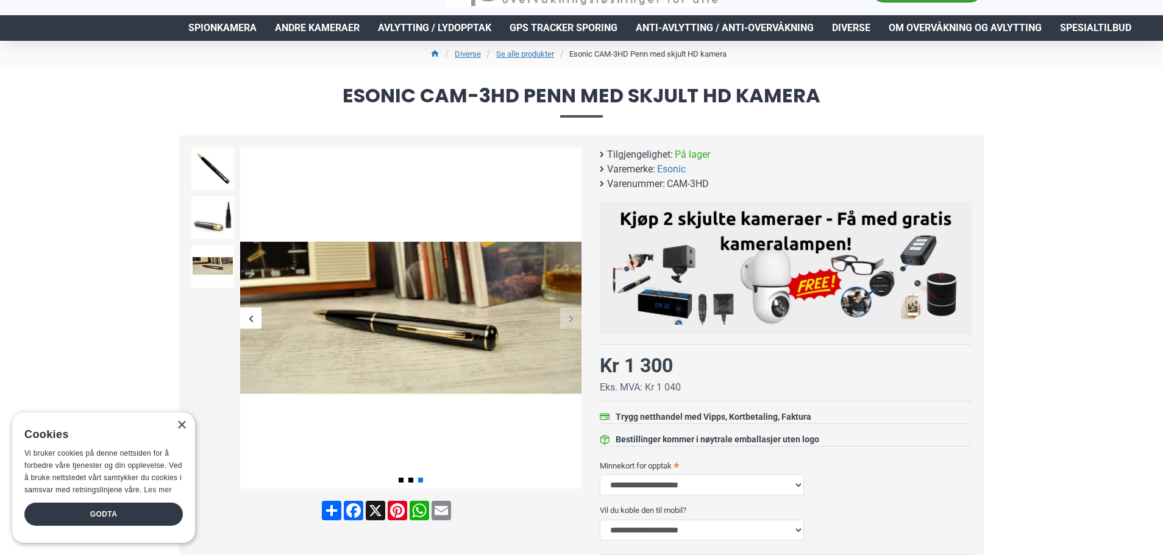
click at [573, 321] on div "Next slide" at bounding box center [570, 318] width 21 height 21
click at [562, 319] on div "Next slide" at bounding box center [570, 318] width 21 height 21
click at [250, 318] on div "Previous slide" at bounding box center [250, 318] width 21 height 21
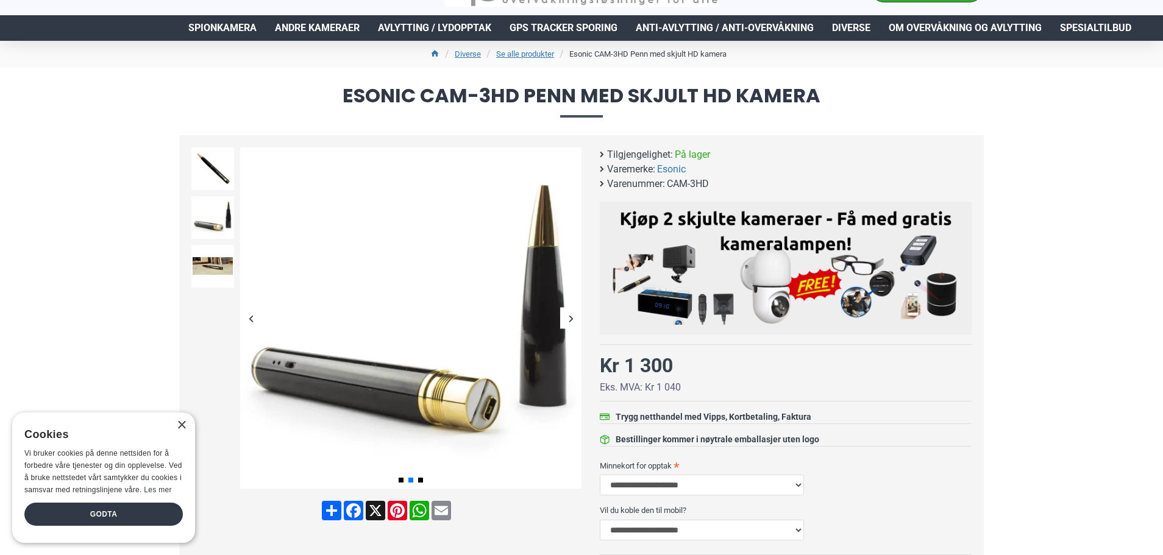
click at [250, 319] on div "Previous slide" at bounding box center [250, 318] width 21 height 21
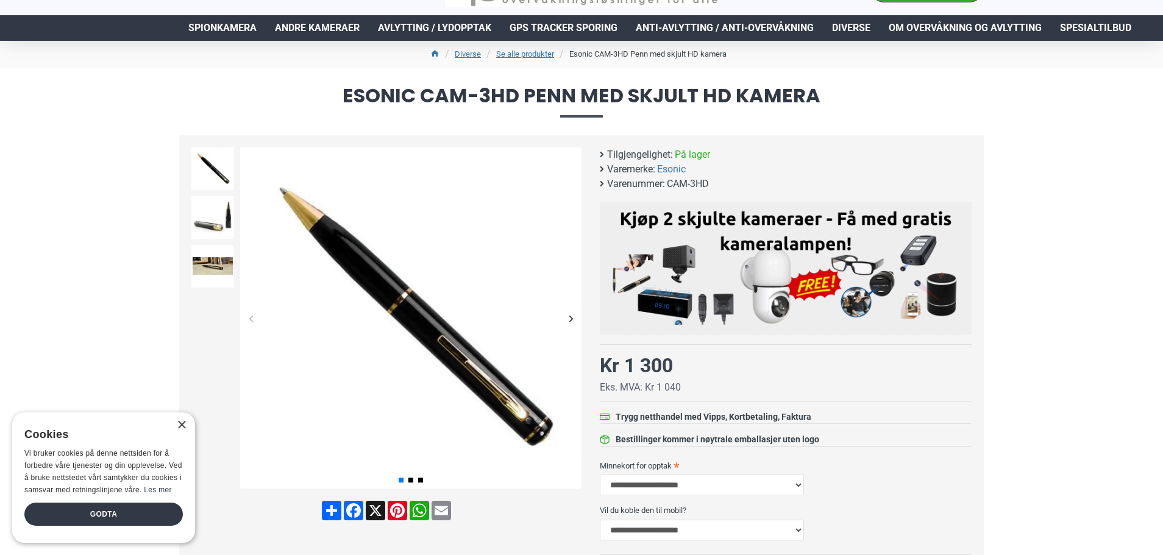
click at [576, 324] on div "Next slide" at bounding box center [570, 318] width 21 height 21
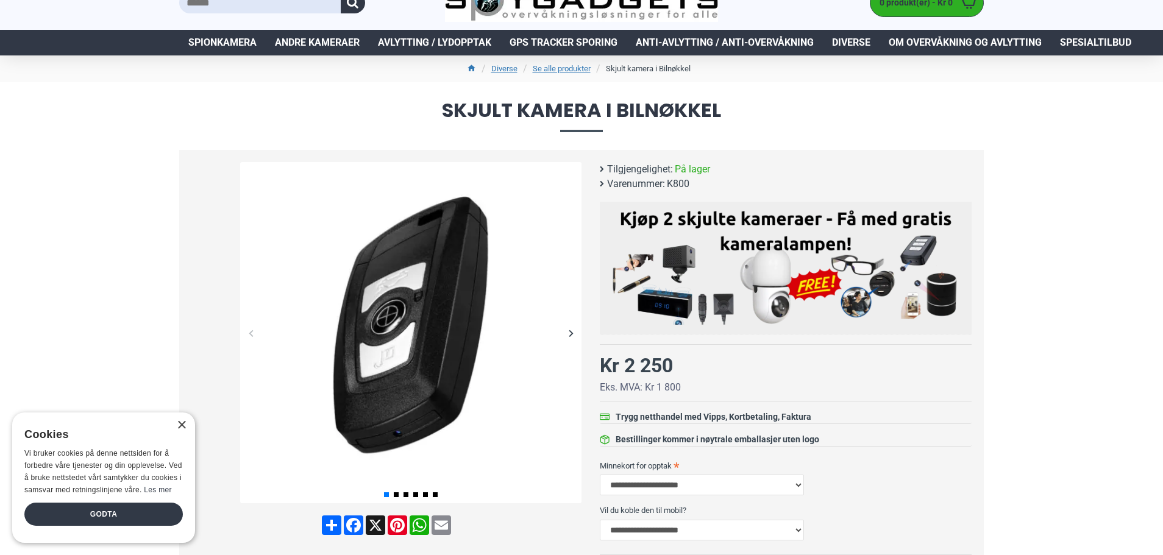
scroll to position [61, 0]
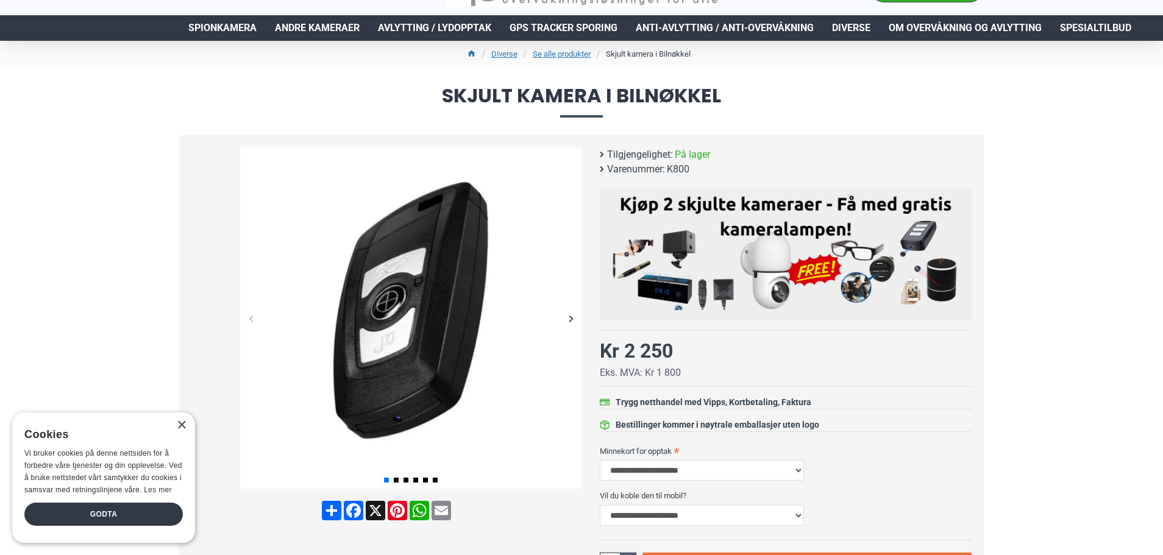
click at [571, 316] on div "Next slide" at bounding box center [570, 318] width 21 height 21
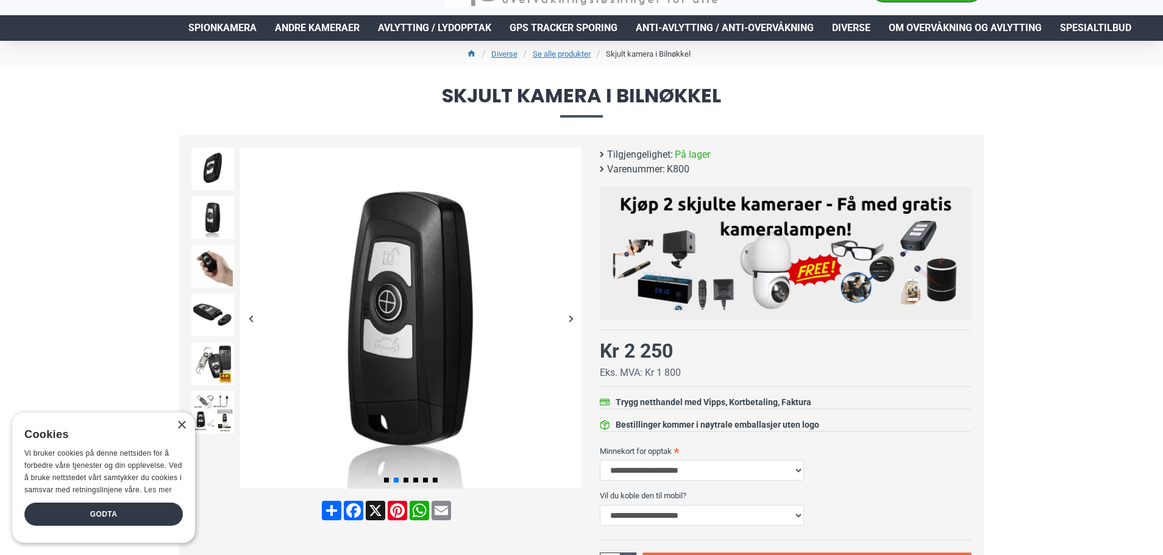
click at [570, 316] on div "Next slide" at bounding box center [570, 318] width 21 height 21
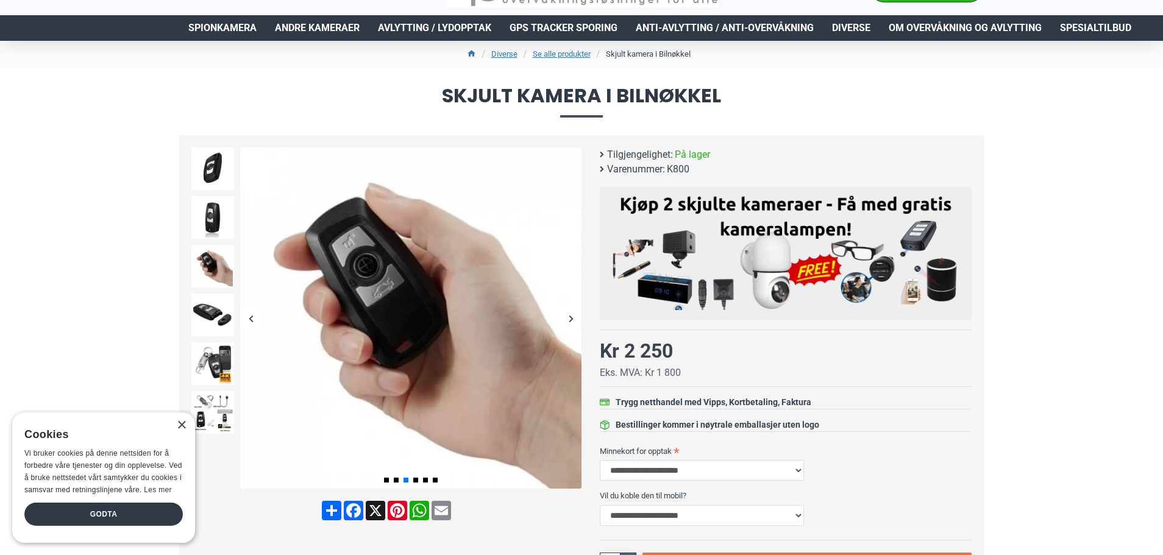
click at [570, 316] on div "Next slide" at bounding box center [570, 318] width 21 height 21
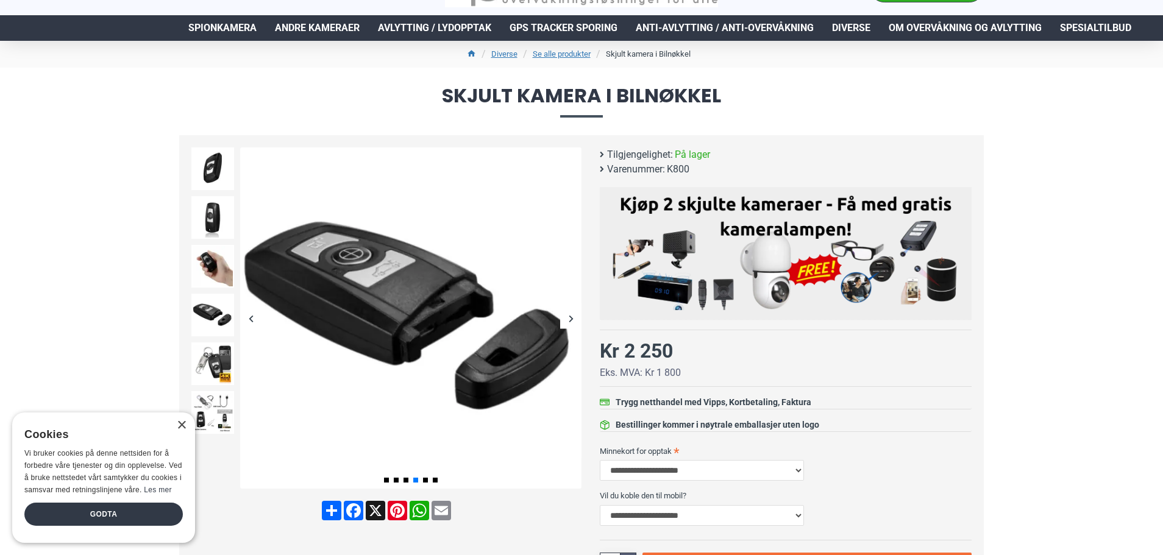
click at [570, 317] on div "Next slide" at bounding box center [570, 318] width 21 height 21
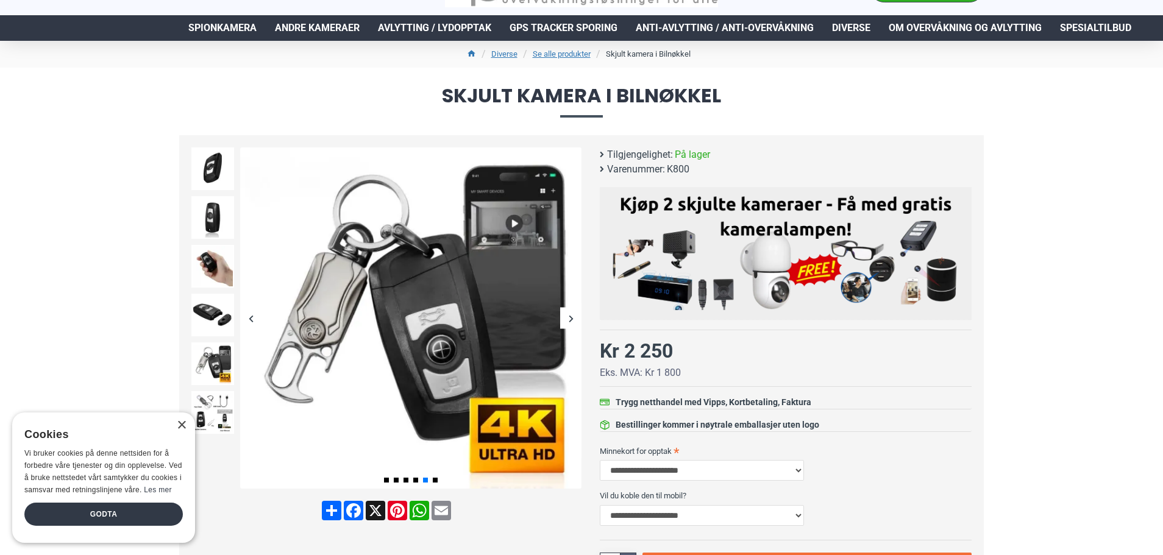
click at [568, 317] on div "Next slide" at bounding box center [570, 318] width 21 height 21
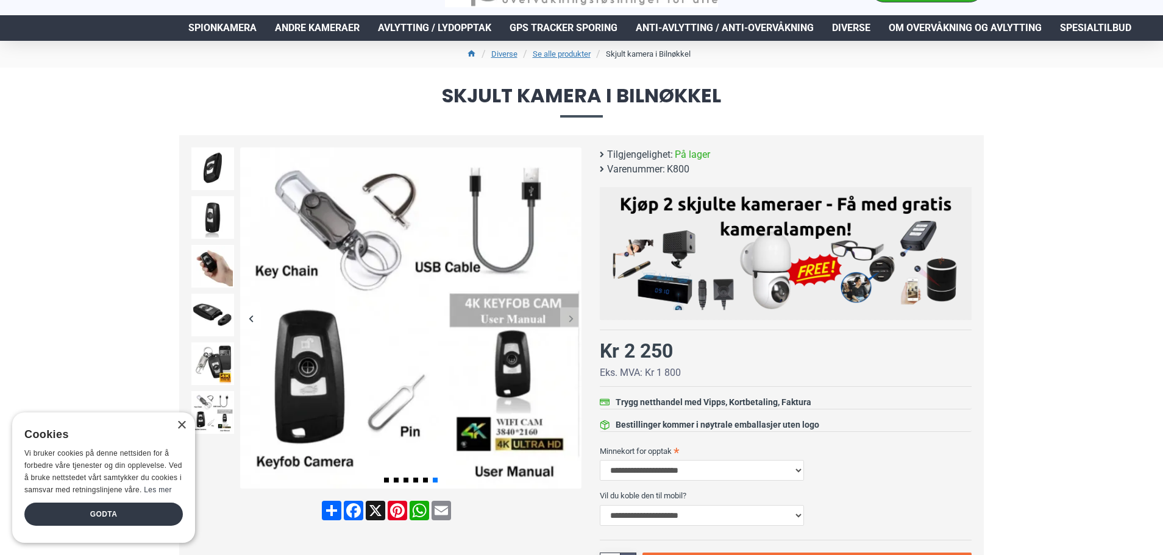
click at [568, 317] on div "Next slide" at bounding box center [570, 318] width 21 height 21
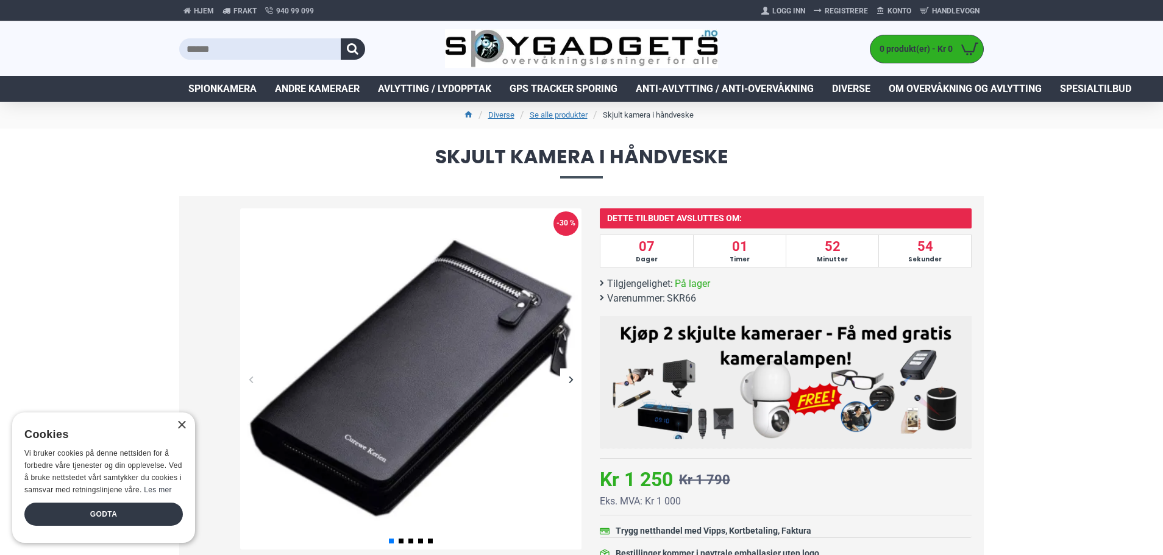
click at [571, 380] on div "Next slide" at bounding box center [570, 379] width 21 height 21
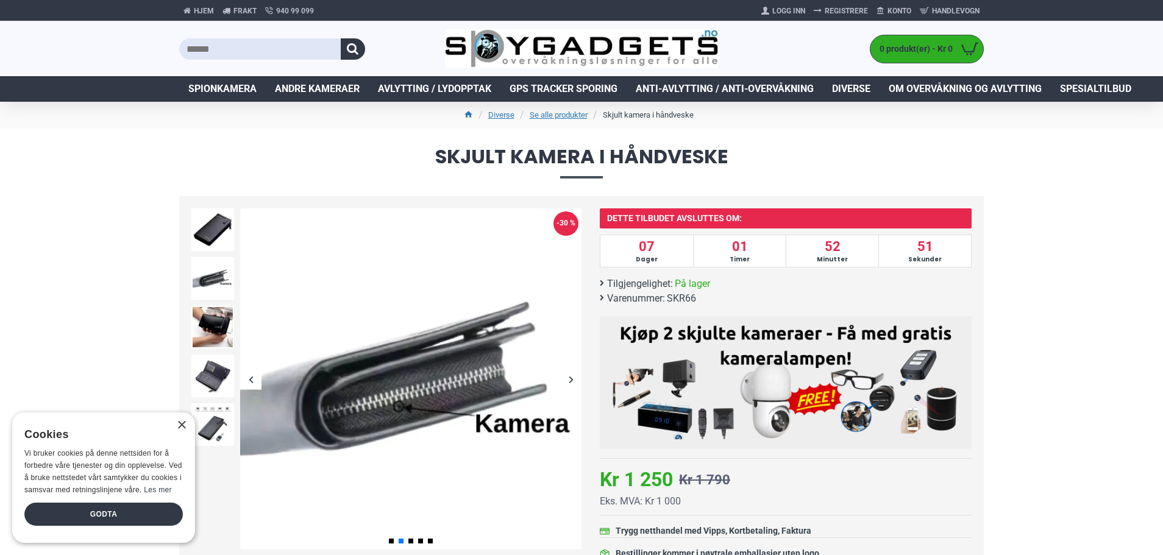
click at [571, 380] on div "Next slide" at bounding box center [570, 379] width 21 height 21
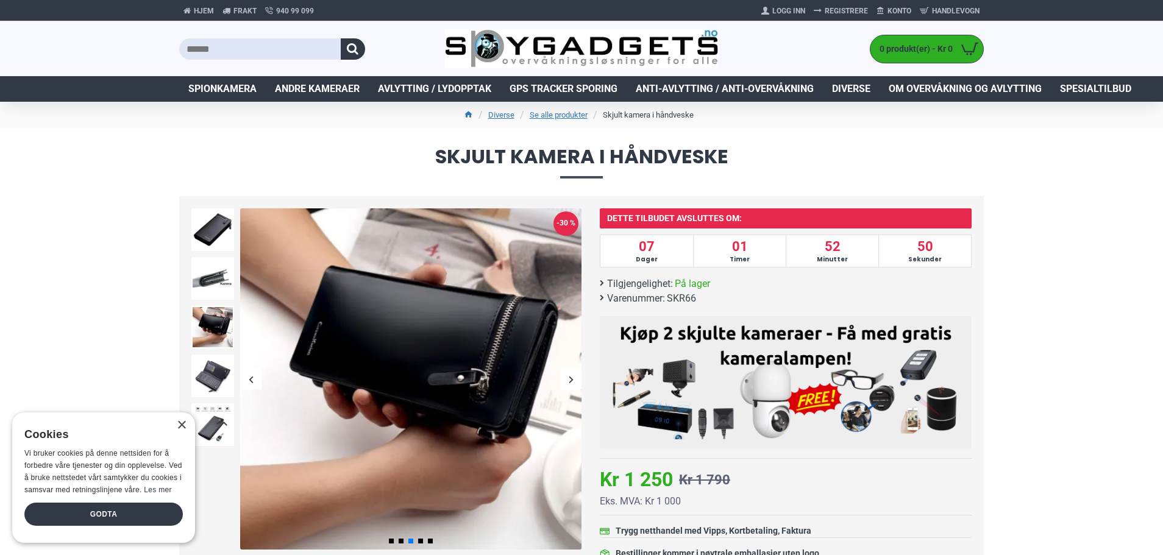
click at [571, 380] on div "Next slide" at bounding box center [570, 379] width 21 height 21
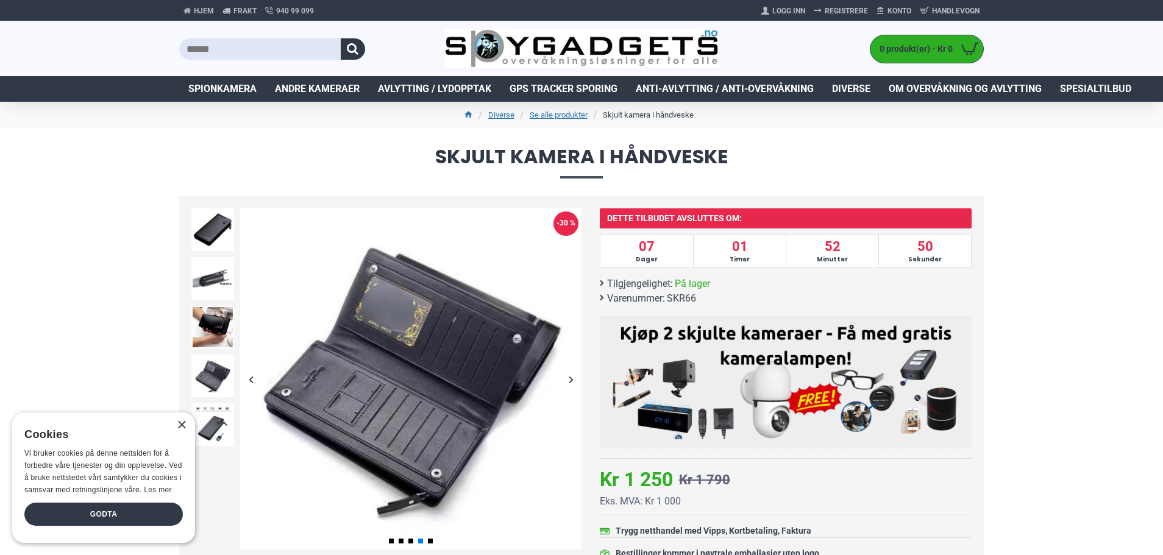
click at [571, 380] on div "Next slide" at bounding box center [570, 379] width 21 height 21
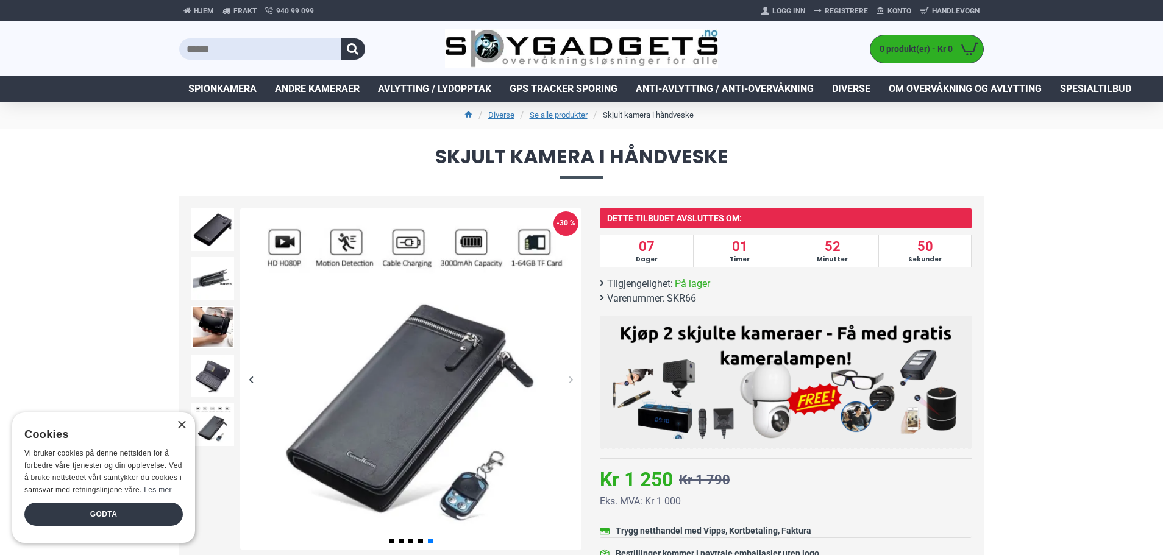
click at [571, 380] on div "Next slide" at bounding box center [570, 379] width 21 height 21
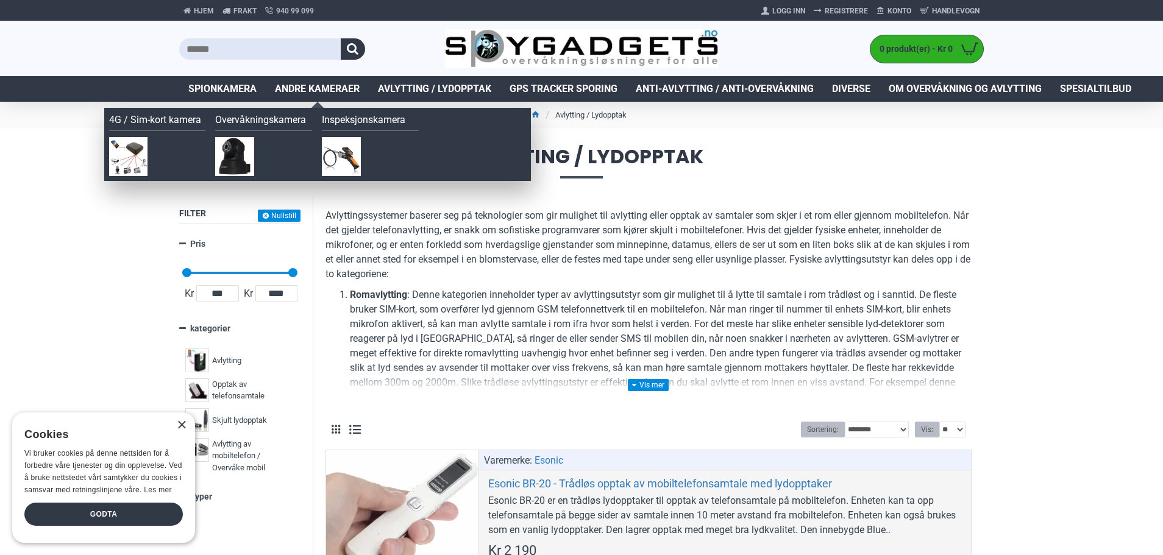
click at [329, 81] on link "Andre kameraer" at bounding box center [317, 89] width 103 height 26
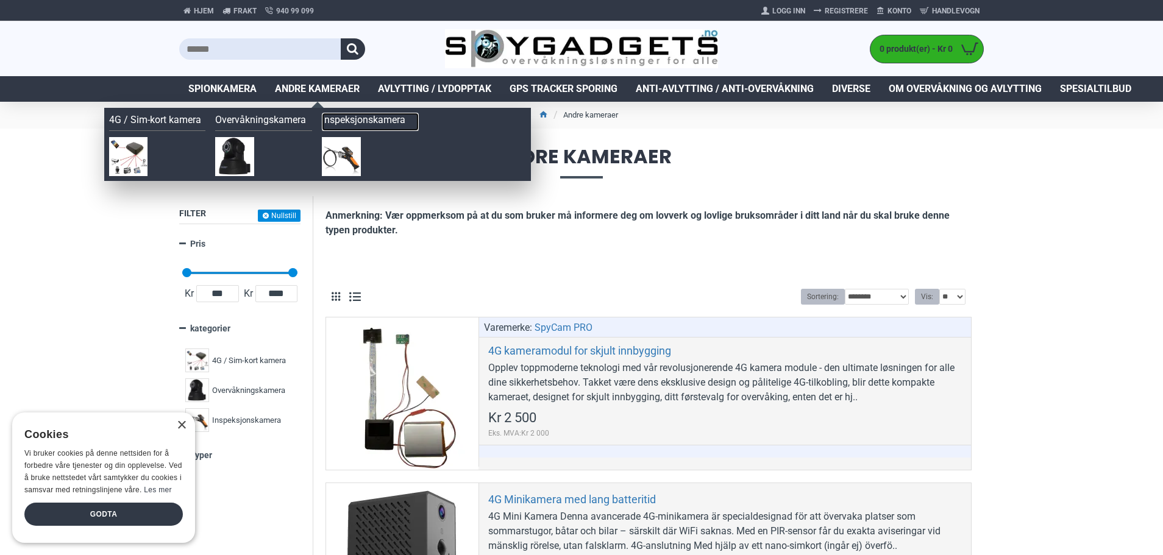
click at [362, 121] on link "Inspeksjonskamera" at bounding box center [370, 122] width 97 height 18
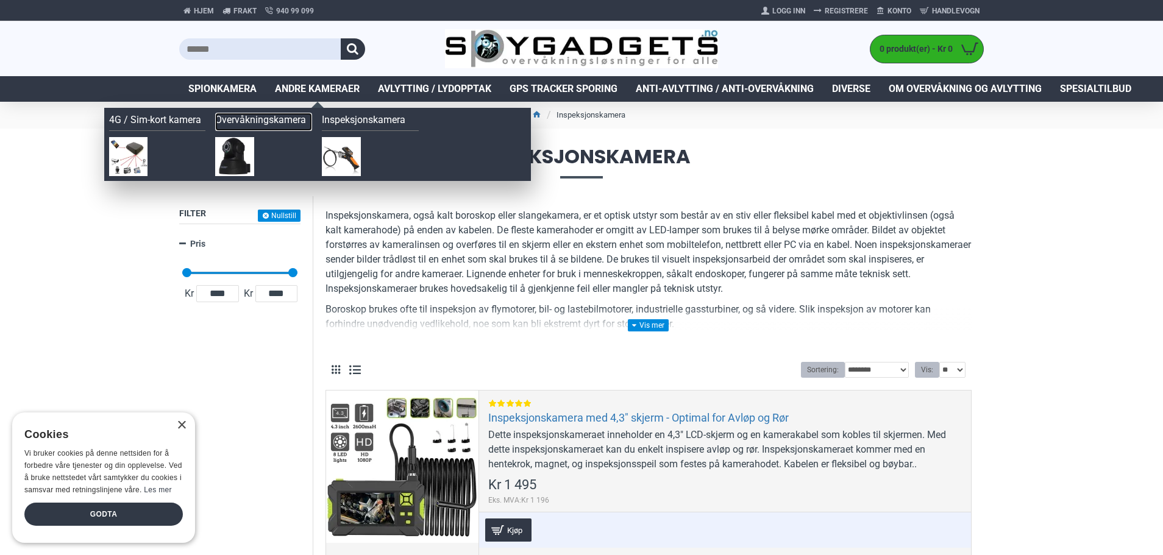
click at [281, 123] on link "Overvåkningskamera" at bounding box center [263, 122] width 97 height 18
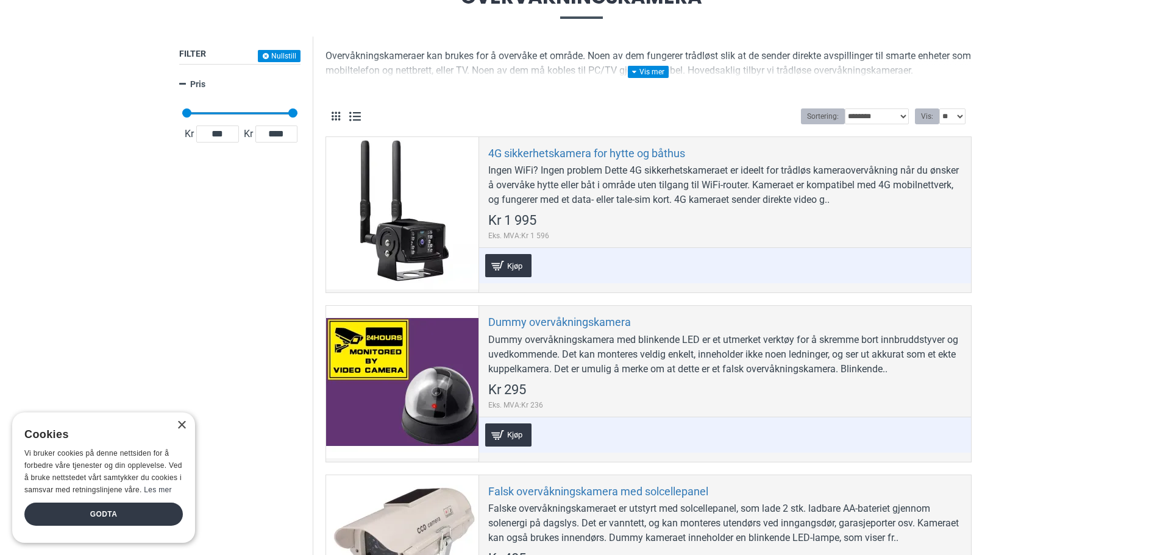
scroll to position [244, 0]
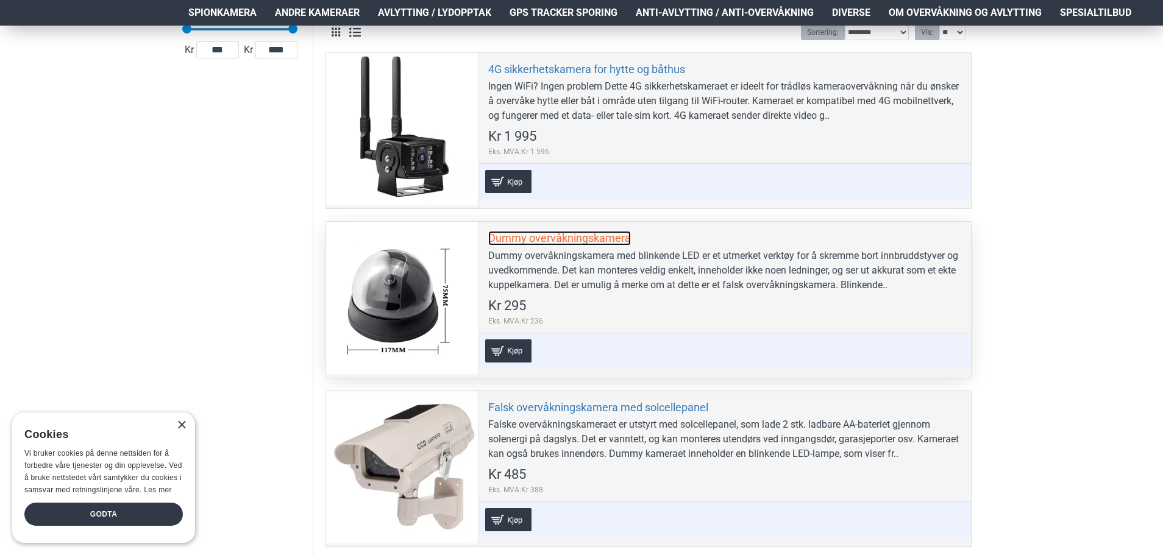
click at [571, 241] on link "Dummy overvåkningskamera" at bounding box center [559, 238] width 143 height 14
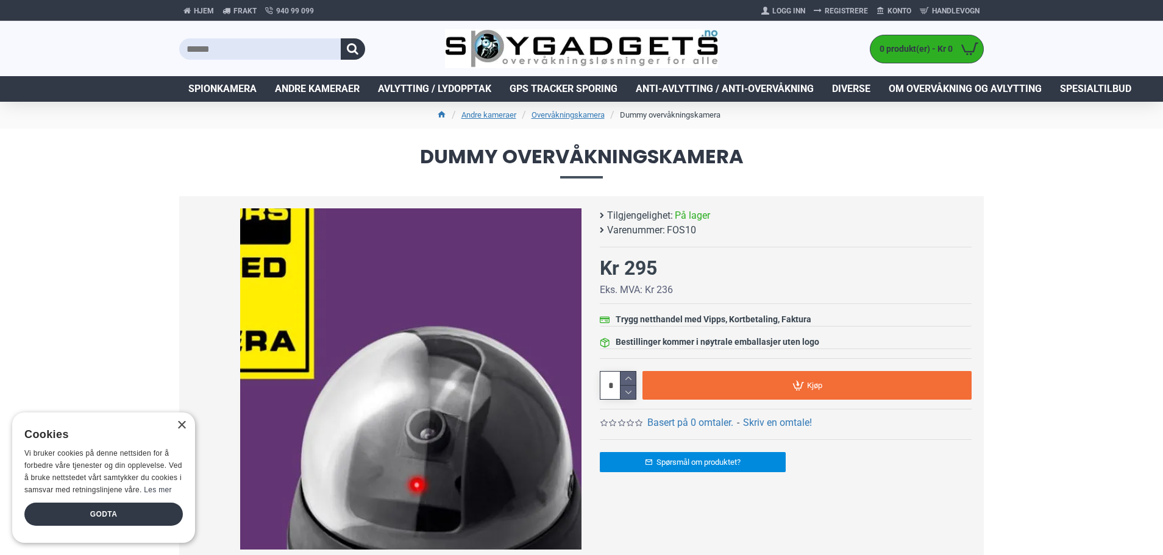
click at [574, 371] on div "Next slide" at bounding box center [570, 379] width 21 height 21
